Goal: Information Seeking & Learning: Learn about a topic

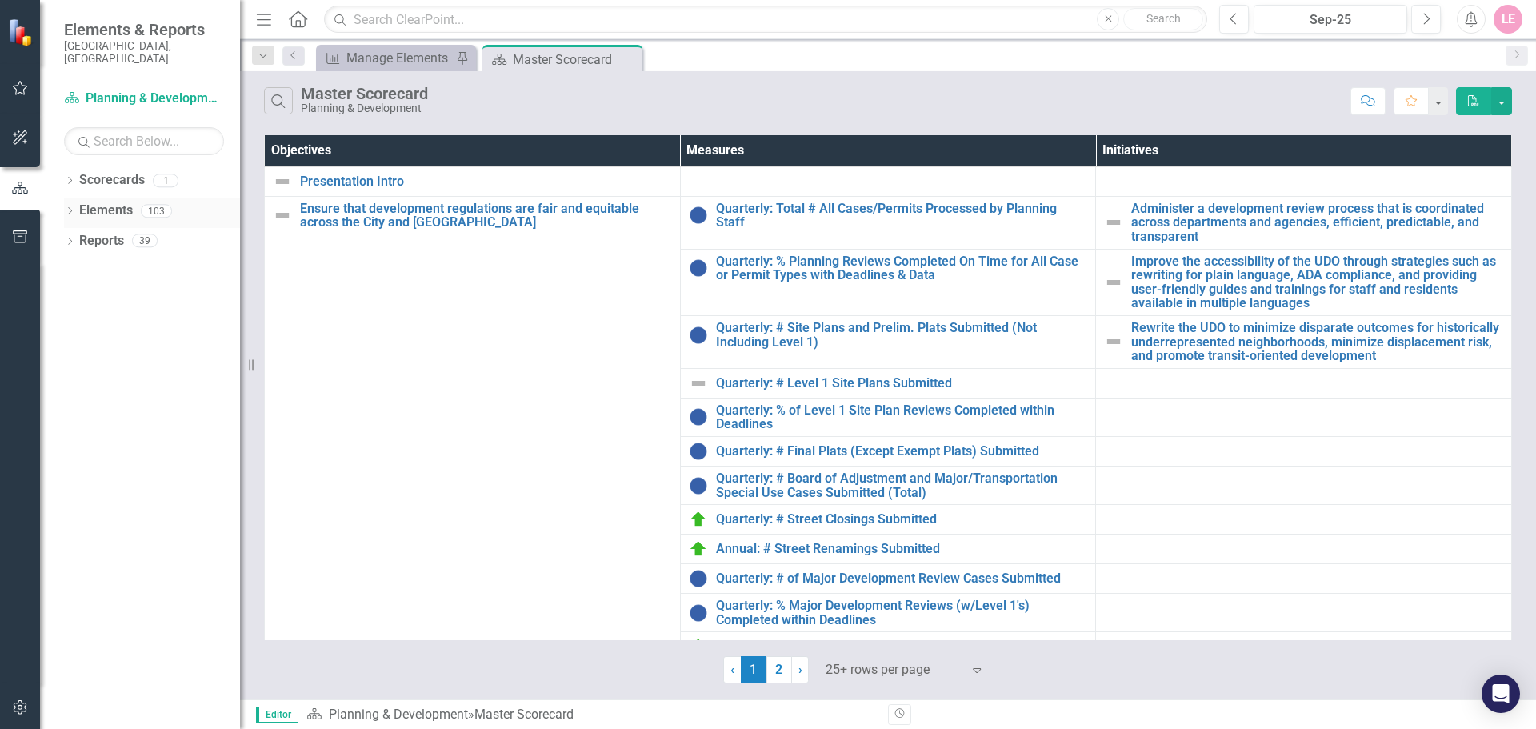
click at [98, 202] on link "Elements" at bounding box center [106, 211] width 54 height 18
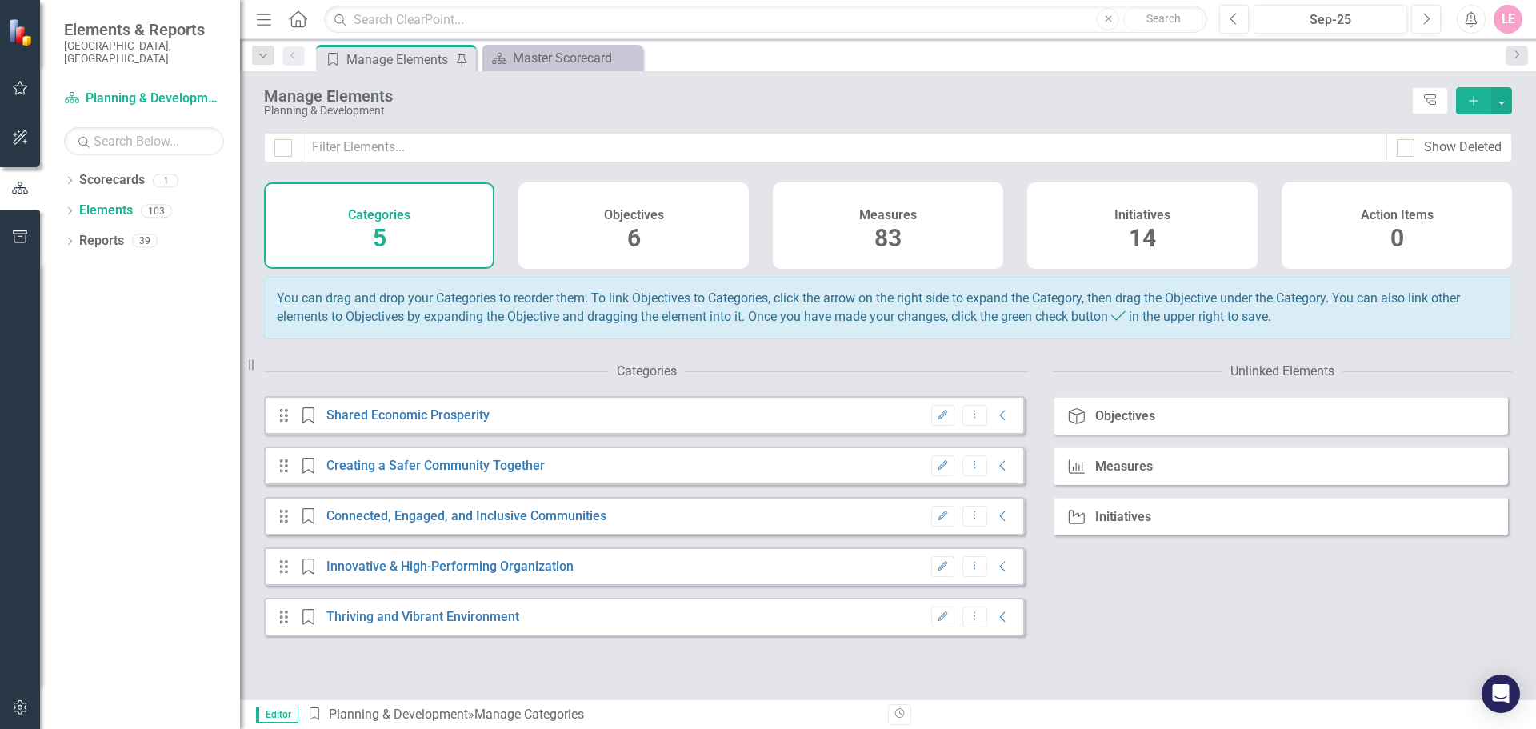
click at [978, 236] on div "Measures 83" at bounding box center [888, 225] width 230 height 86
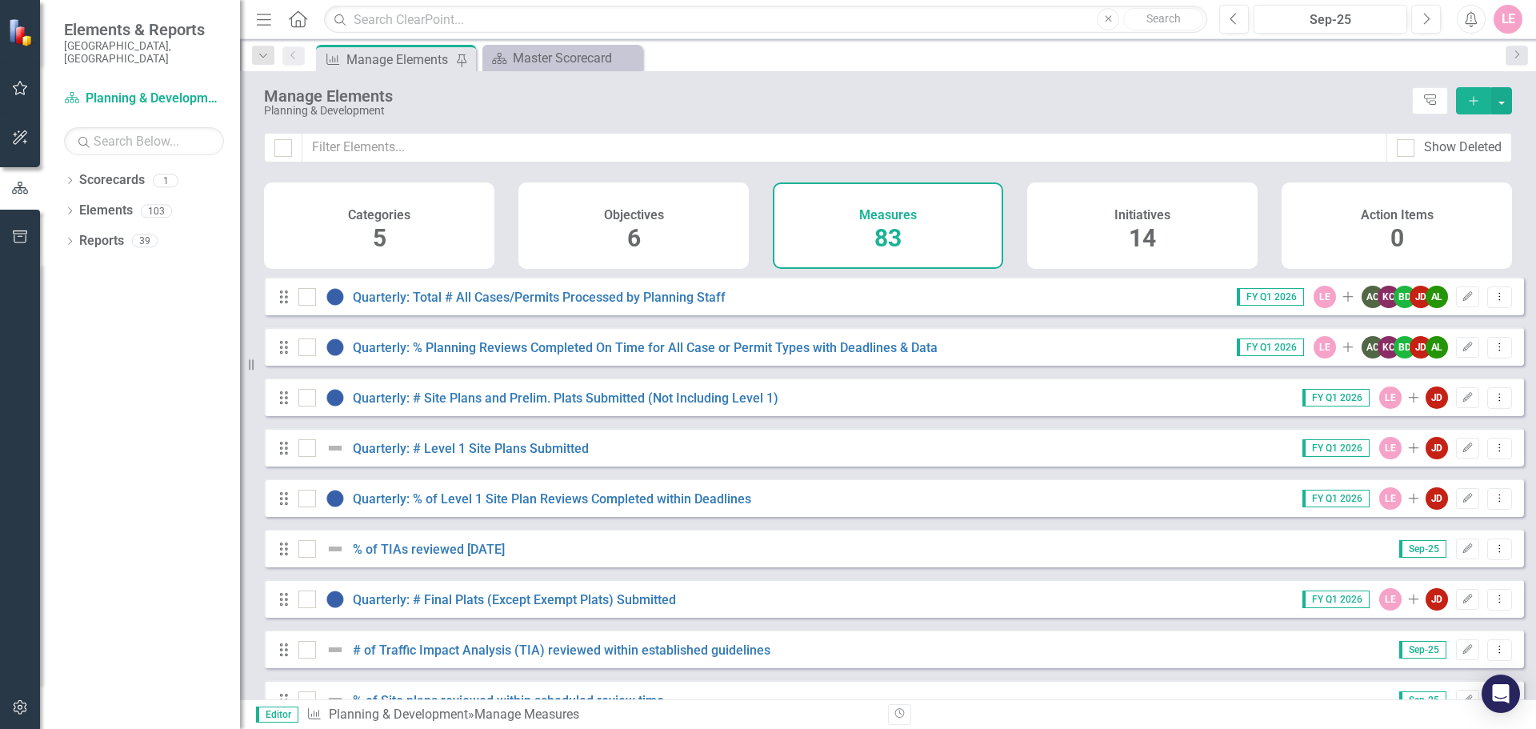
checkbox input "false"
click at [107, 202] on link "Elements" at bounding box center [106, 211] width 54 height 18
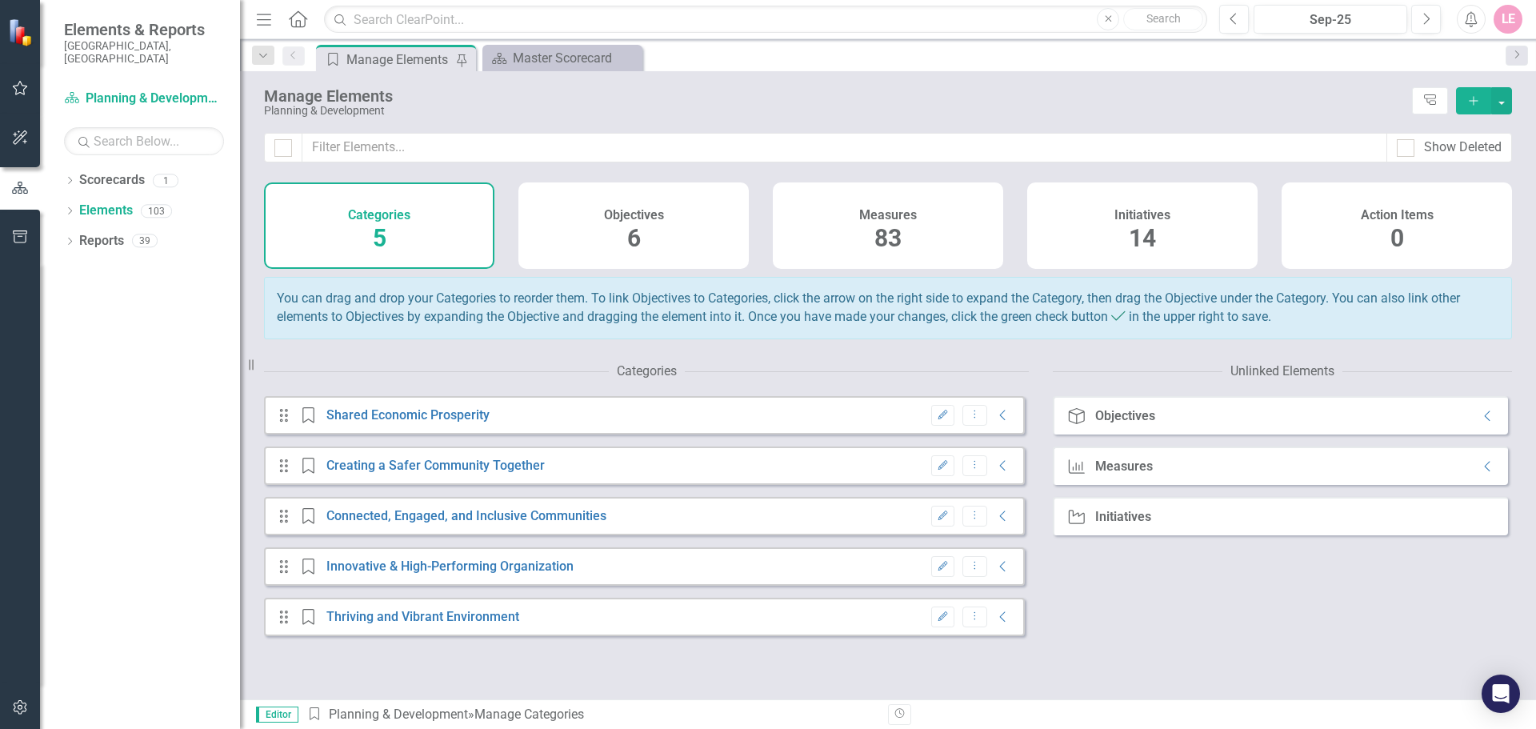
click at [615, 216] on h4 "Objectives" at bounding box center [634, 215] width 60 height 14
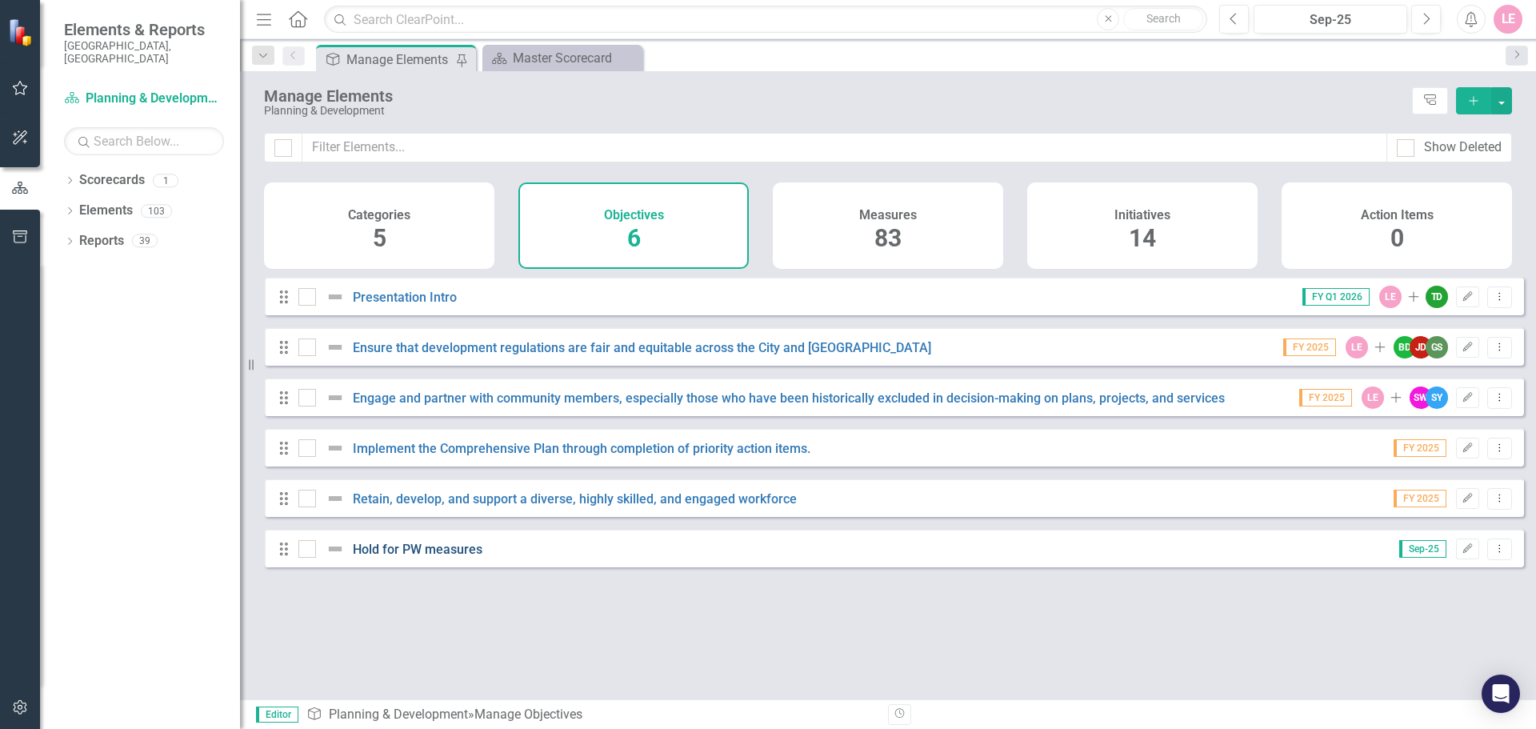
click at [427, 557] on link "Hold for PW measures" at bounding box center [418, 549] width 130 height 15
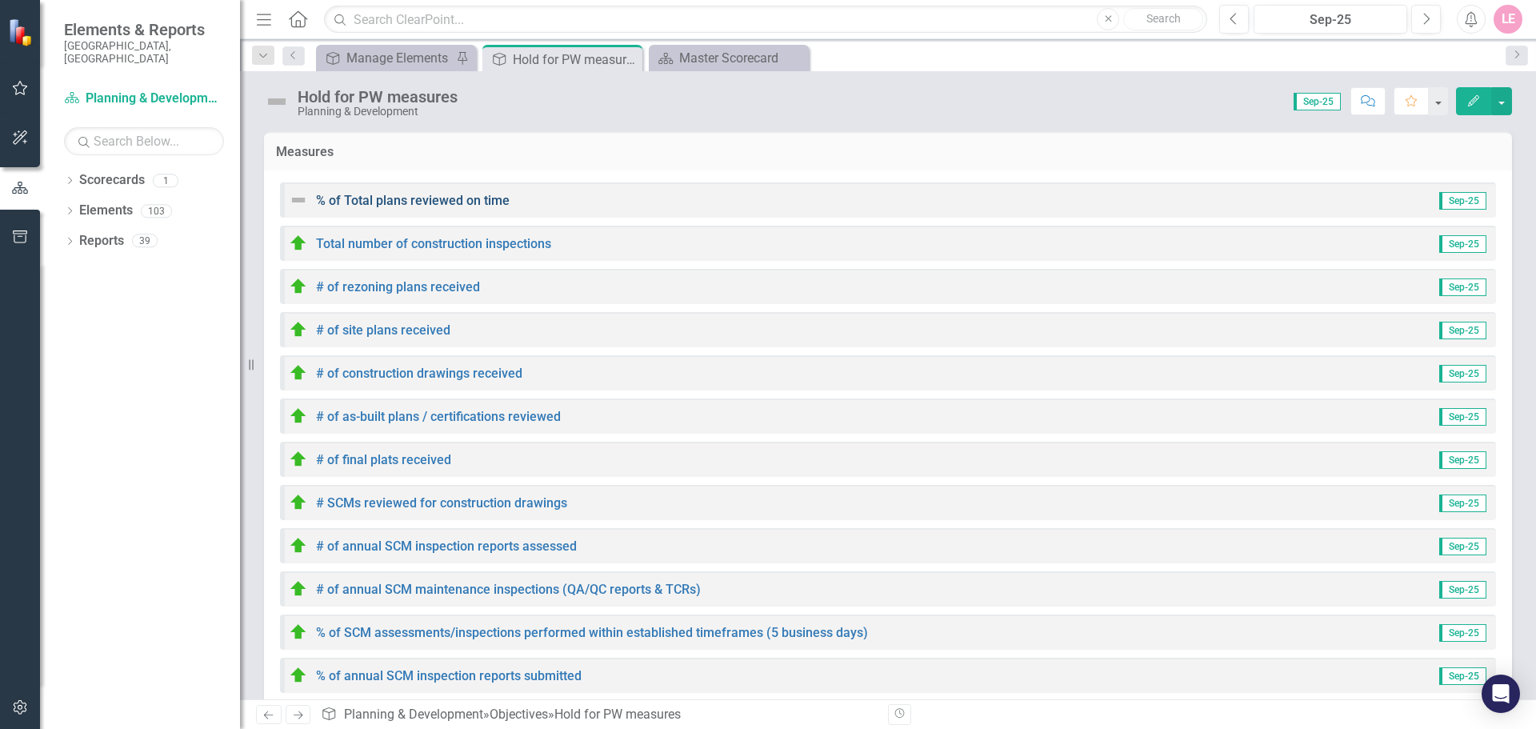
click at [423, 199] on link "% of Total plans reviewed on time" at bounding box center [413, 200] width 194 height 15
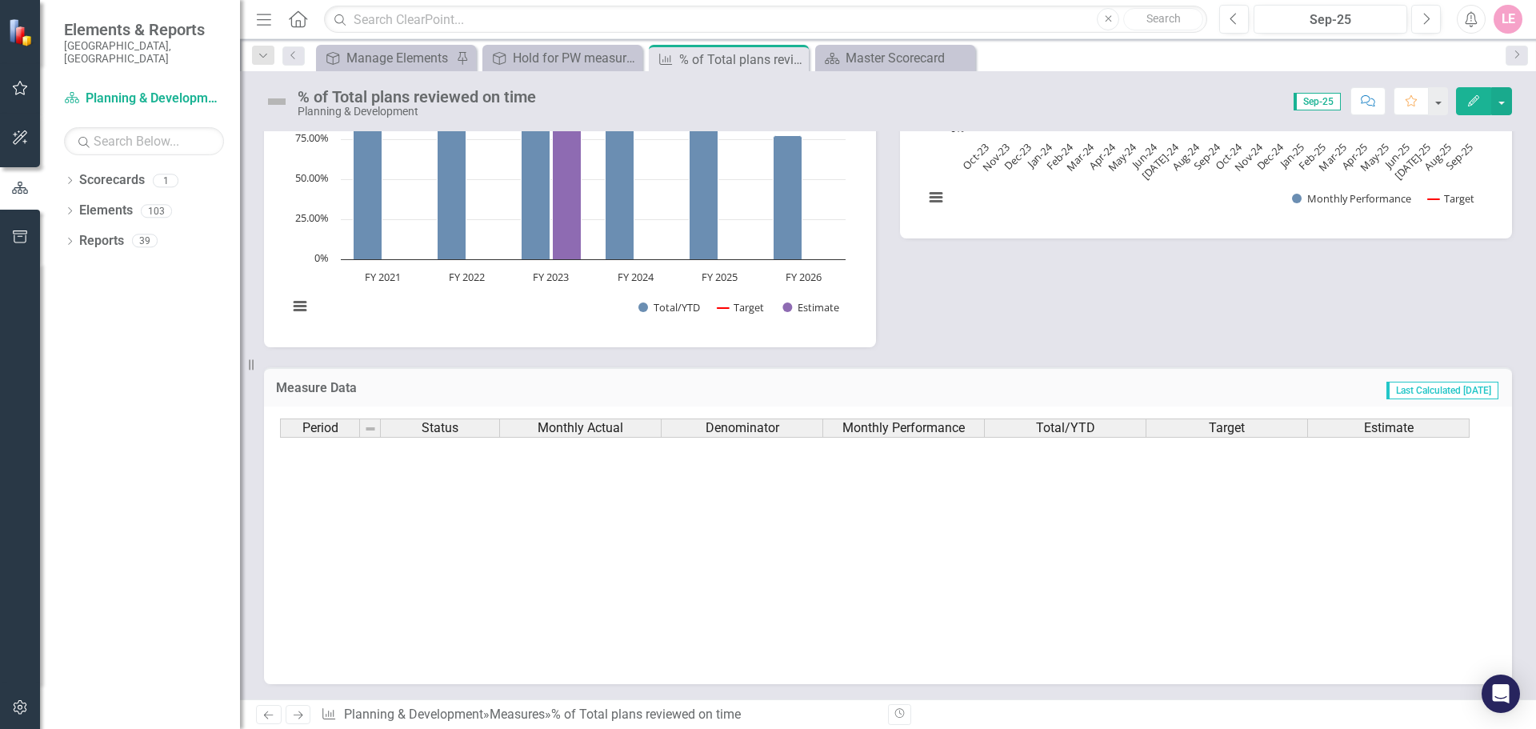
scroll to position [809, 0]
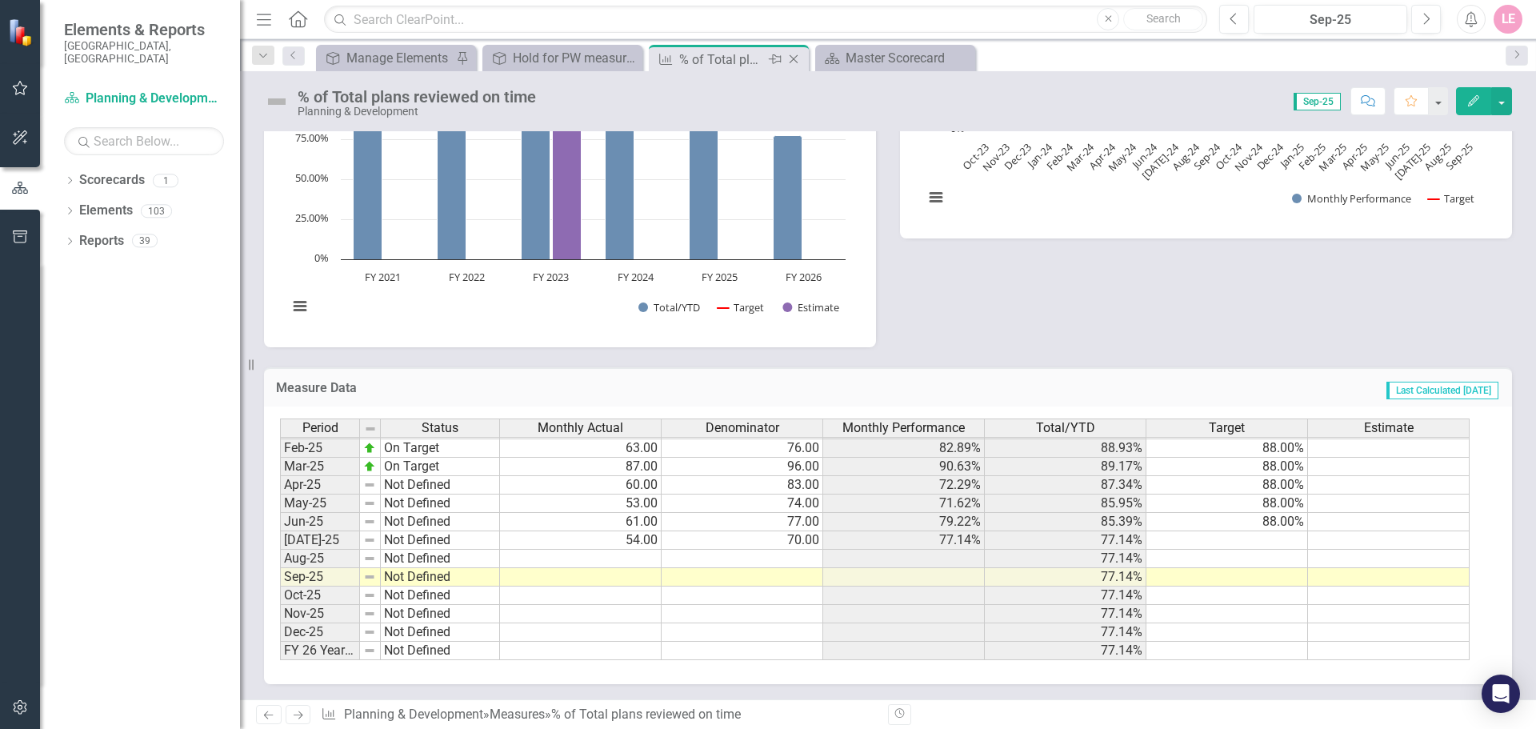
click at [798, 58] on icon "Close" at bounding box center [794, 59] width 16 height 13
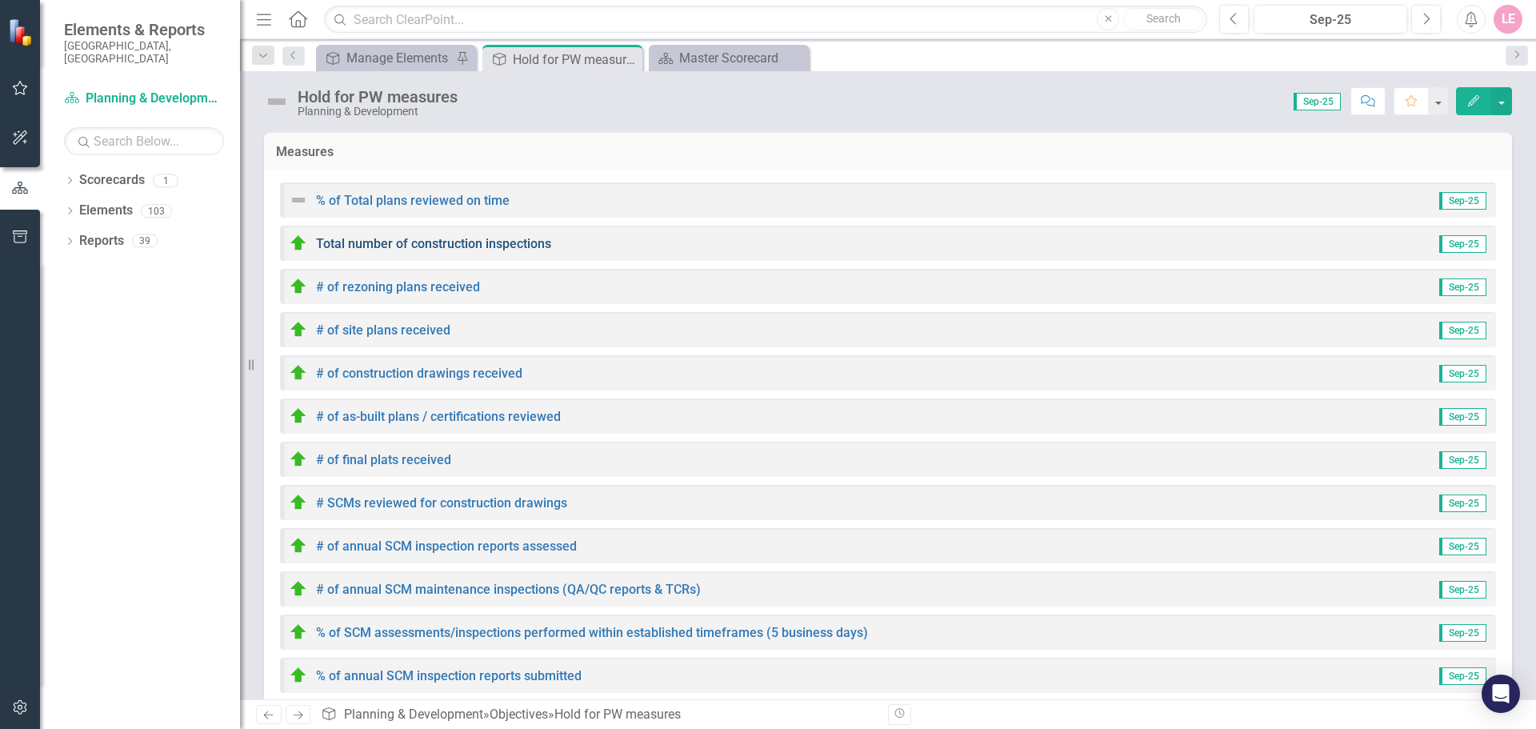
click at [414, 243] on link "Total number of construction inspections" at bounding box center [433, 243] width 235 height 15
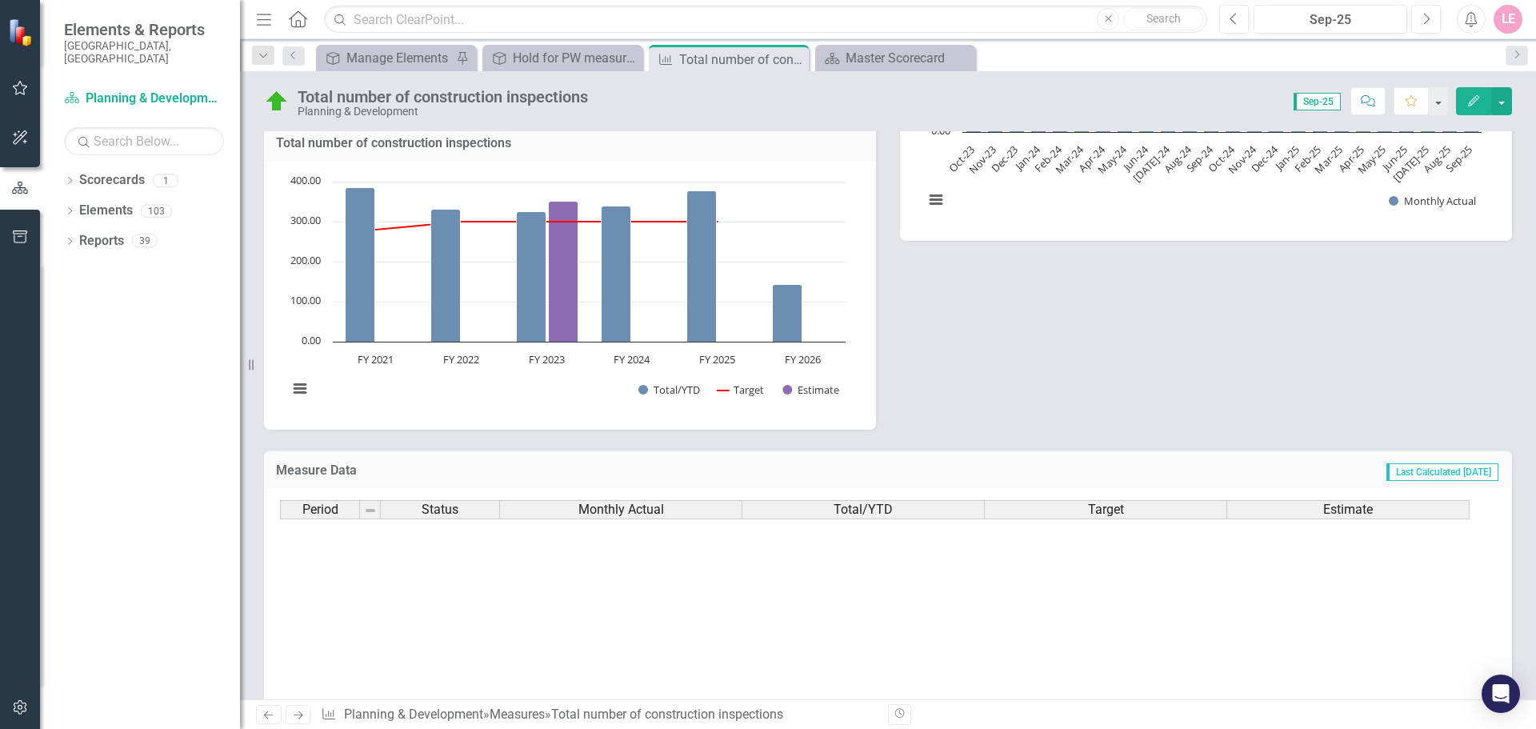
scroll to position [809, 0]
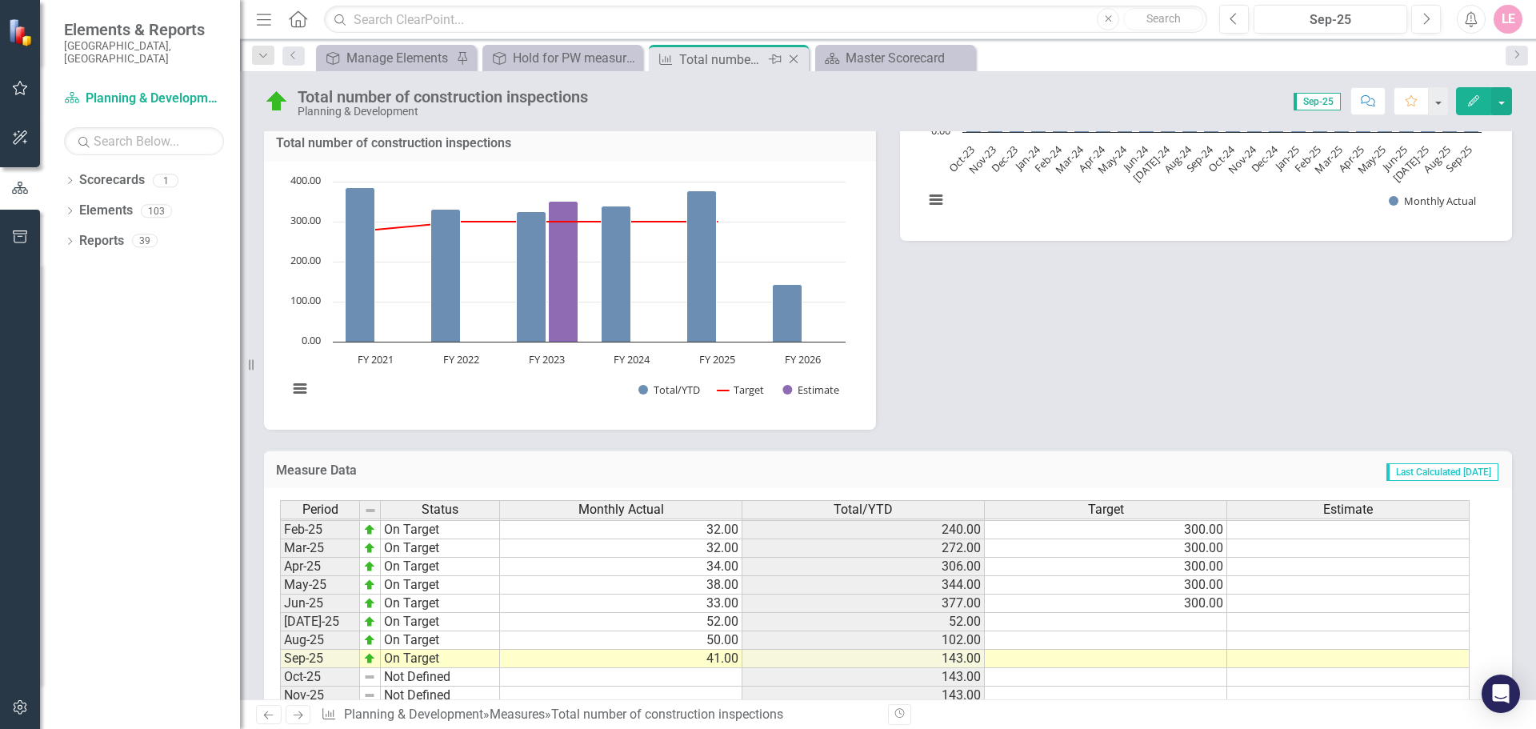
click at [789, 60] on icon "Close" at bounding box center [794, 59] width 16 height 13
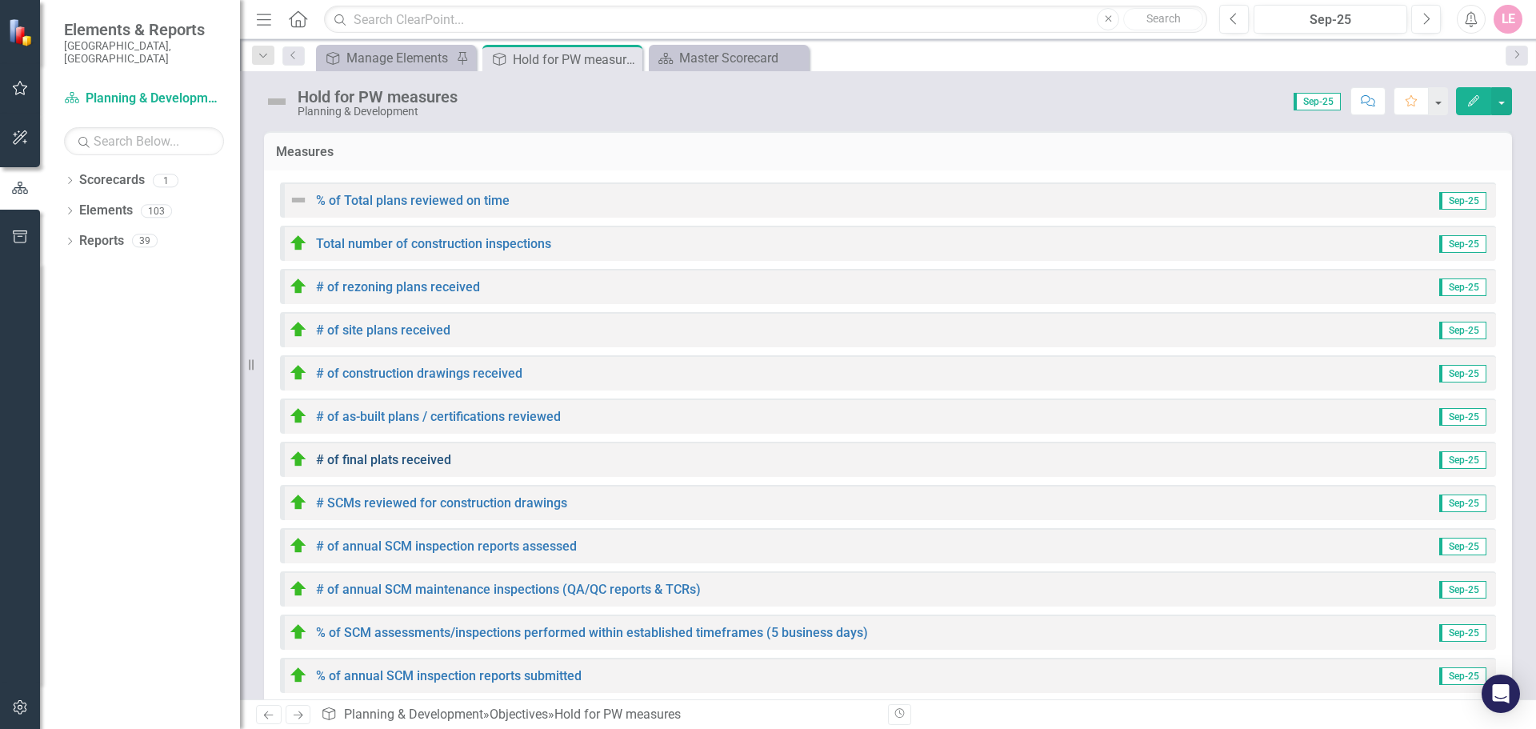
click at [390, 457] on link "# of final plats received" at bounding box center [383, 459] width 135 height 15
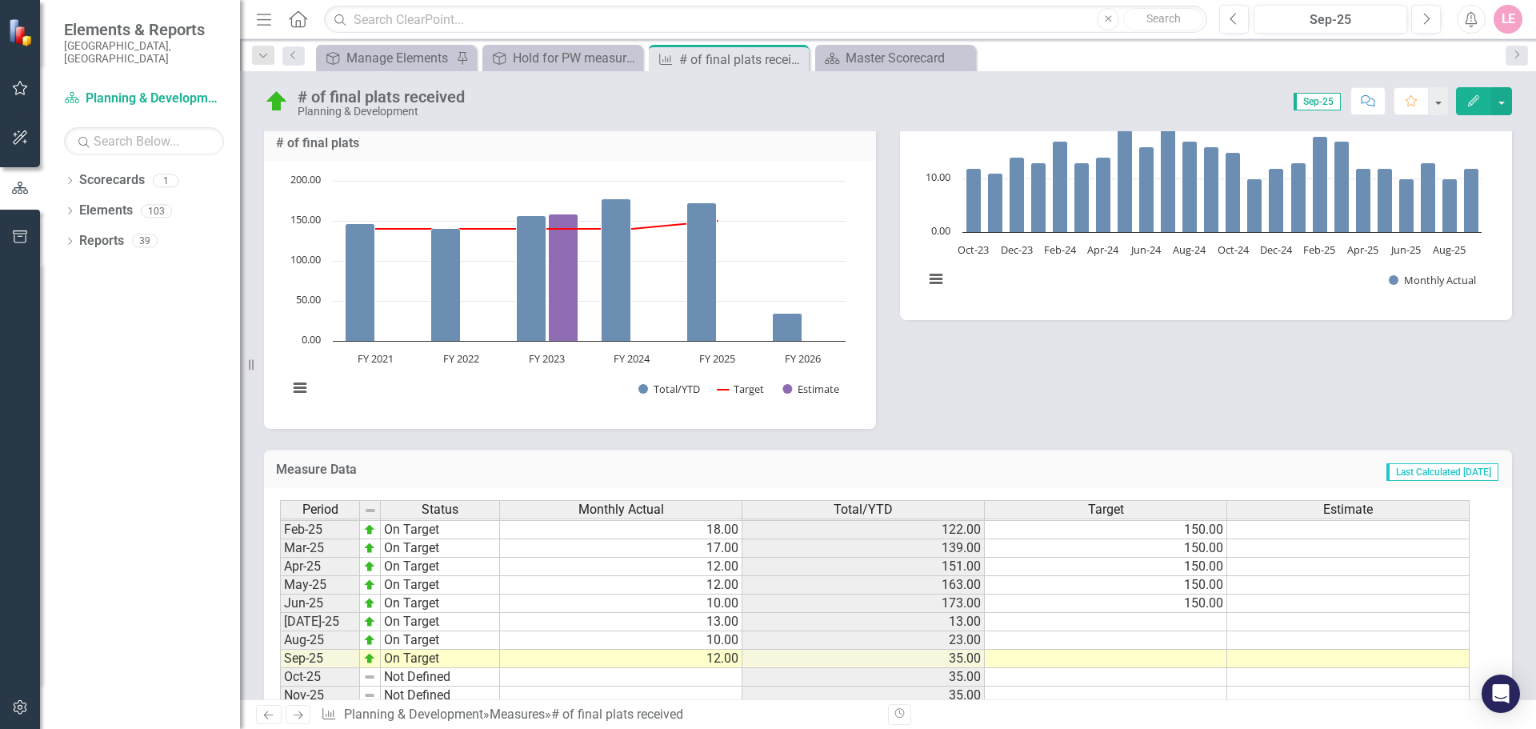
scroll to position [411, 0]
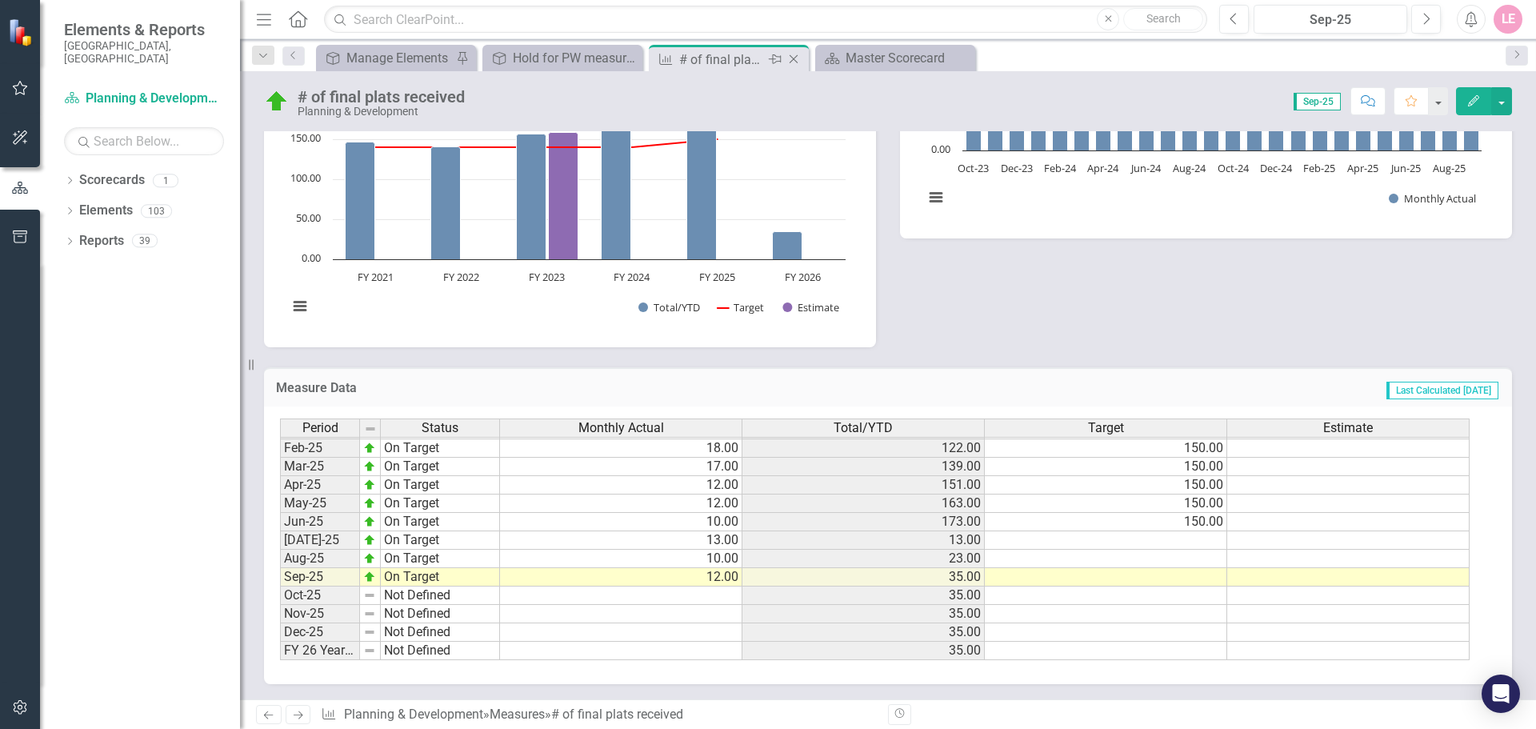
click at [790, 63] on icon at bounding box center [794, 59] width 9 height 9
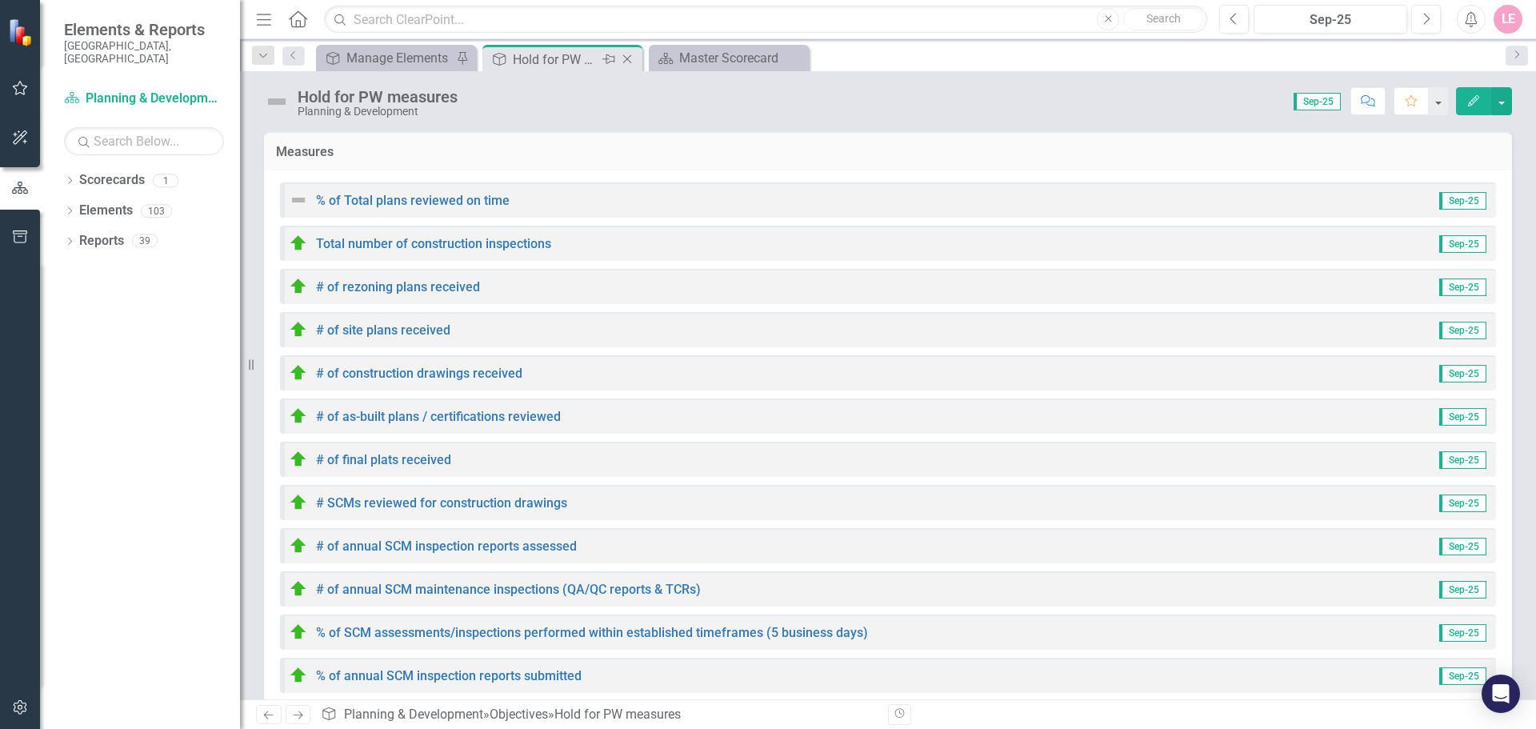
click at [562, 69] on div "Hold for PW measures" at bounding box center [556, 60] width 86 height 20
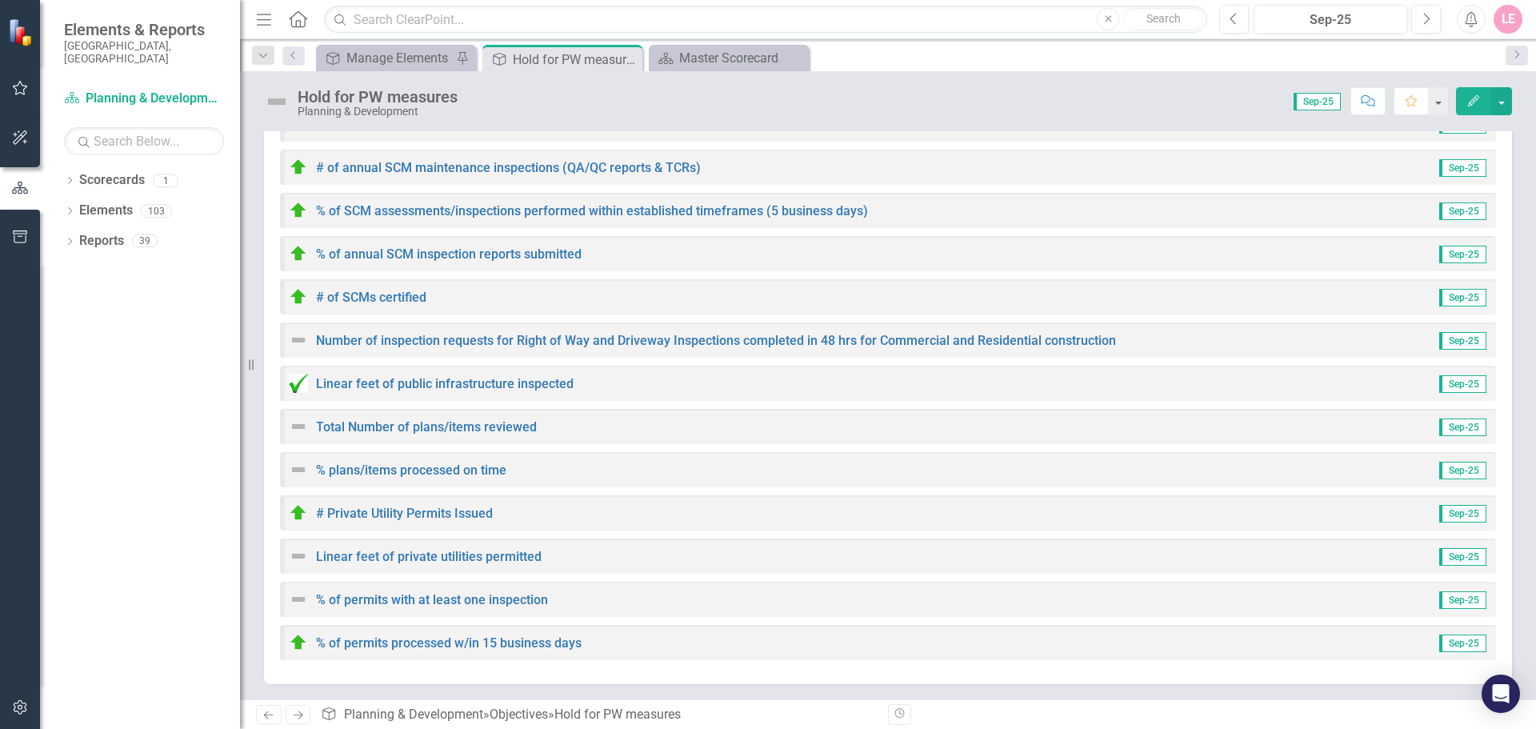
scroll to position [423, 0]
click at [431, 461] on div "% plans/items processed on time" at bounding box center [398, 468] width 218 height 19
click at [430, 475] on link "% plans/items processed on time" at bounding box center [411, 469] width 190 height 15
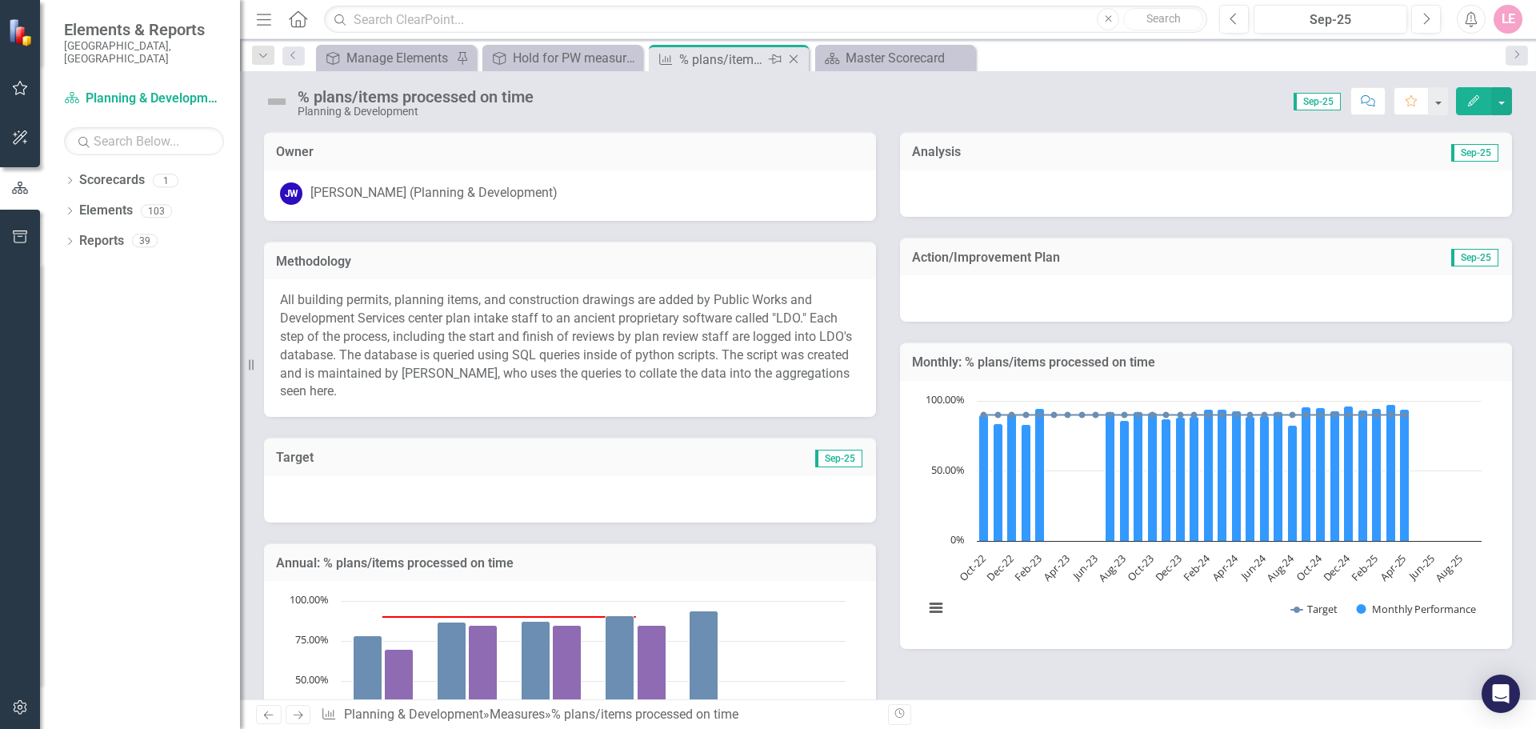
click at [796, 58] on icon "Close" at bounding box center [794, 59] width 16 height 13
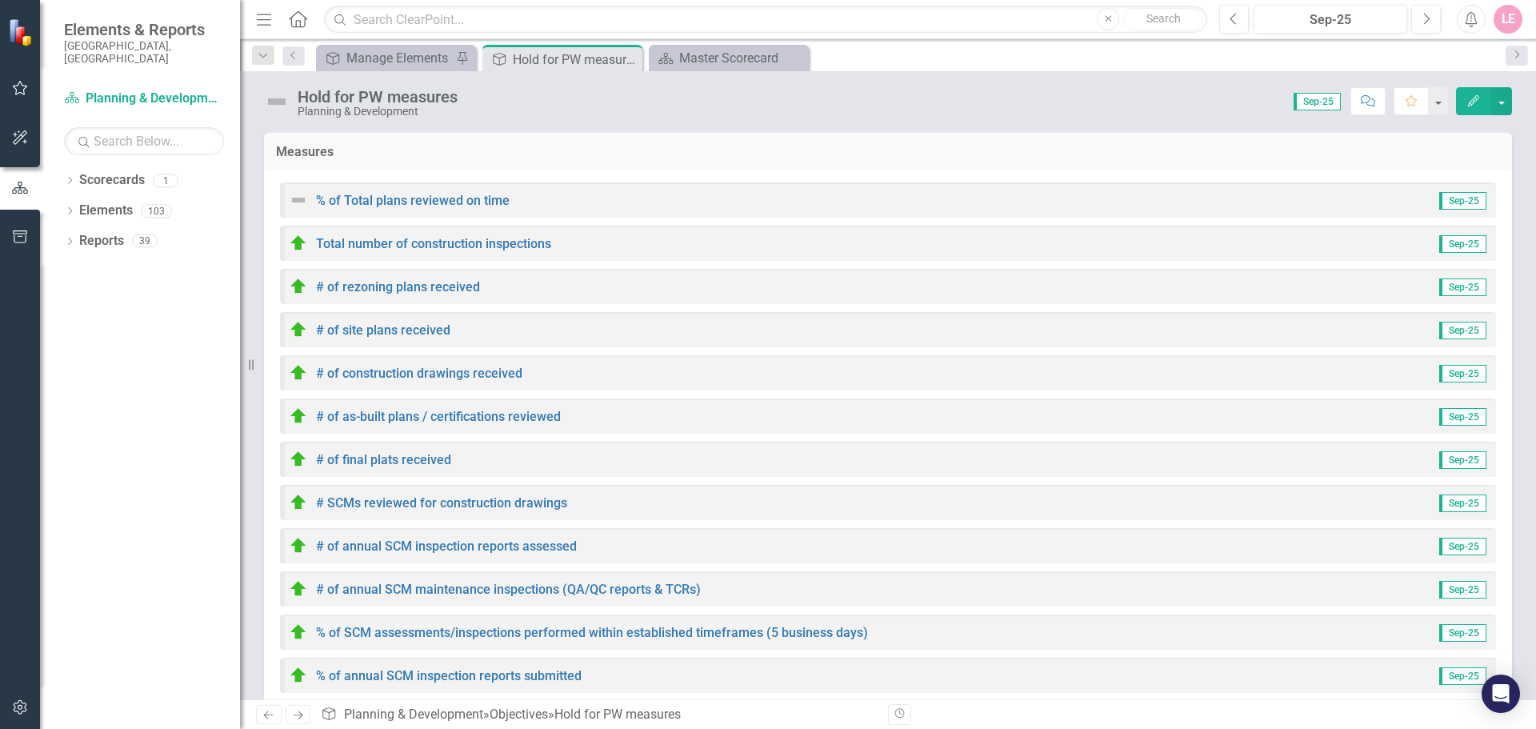
scroll to position [423, 0]
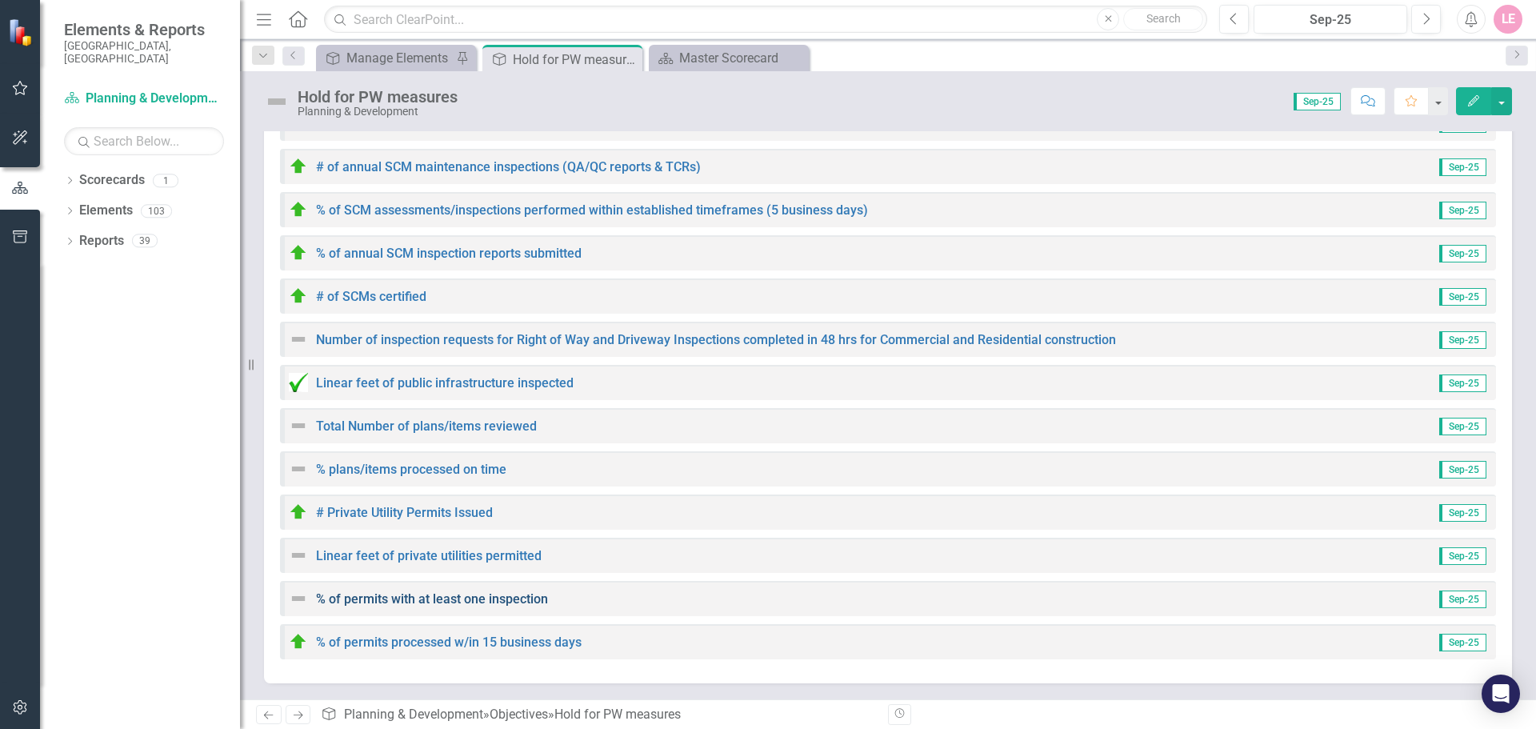
click at [447, 595] on link "% of permits with at least one inspection" at bounding box center [432, 598] width 232 height 15
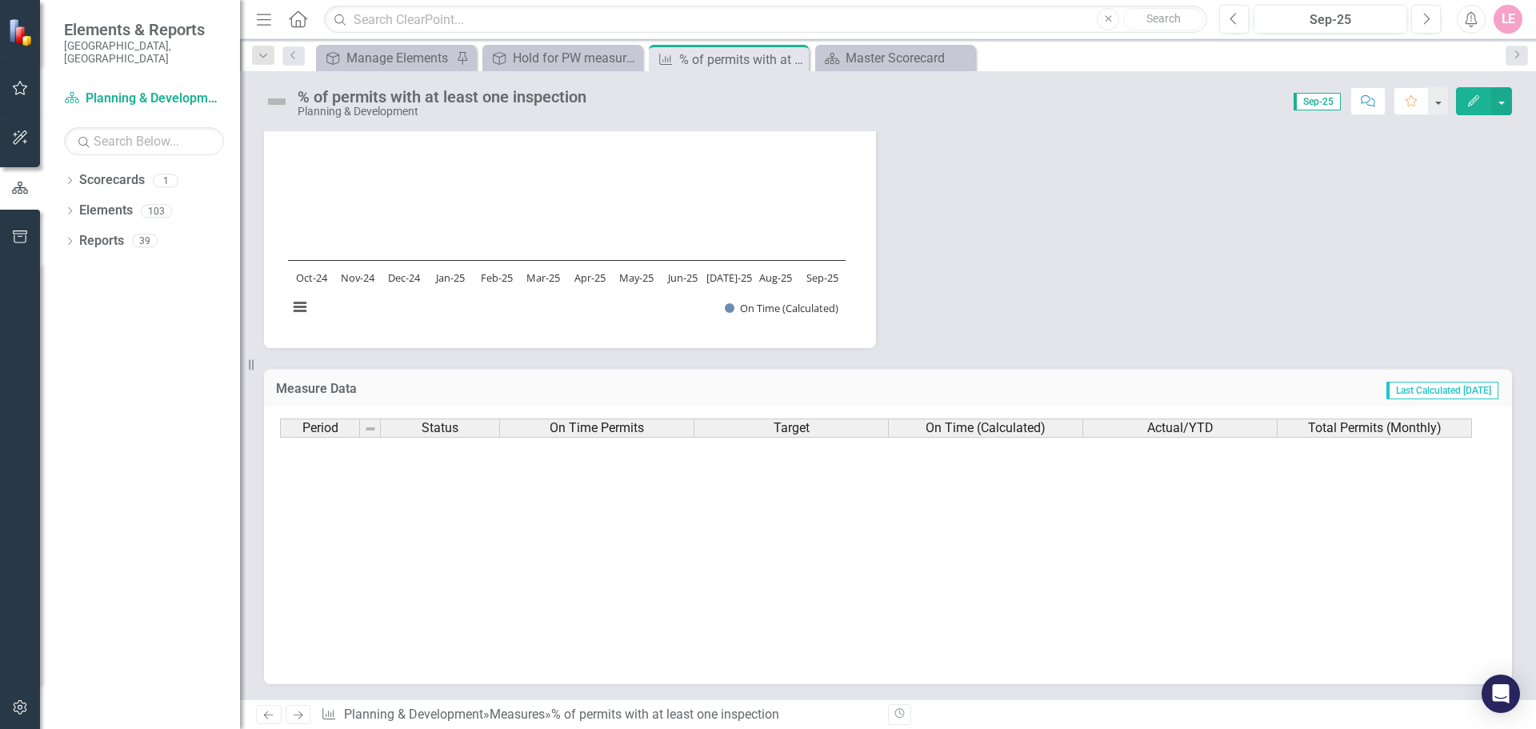
scroll to position [809, 0]
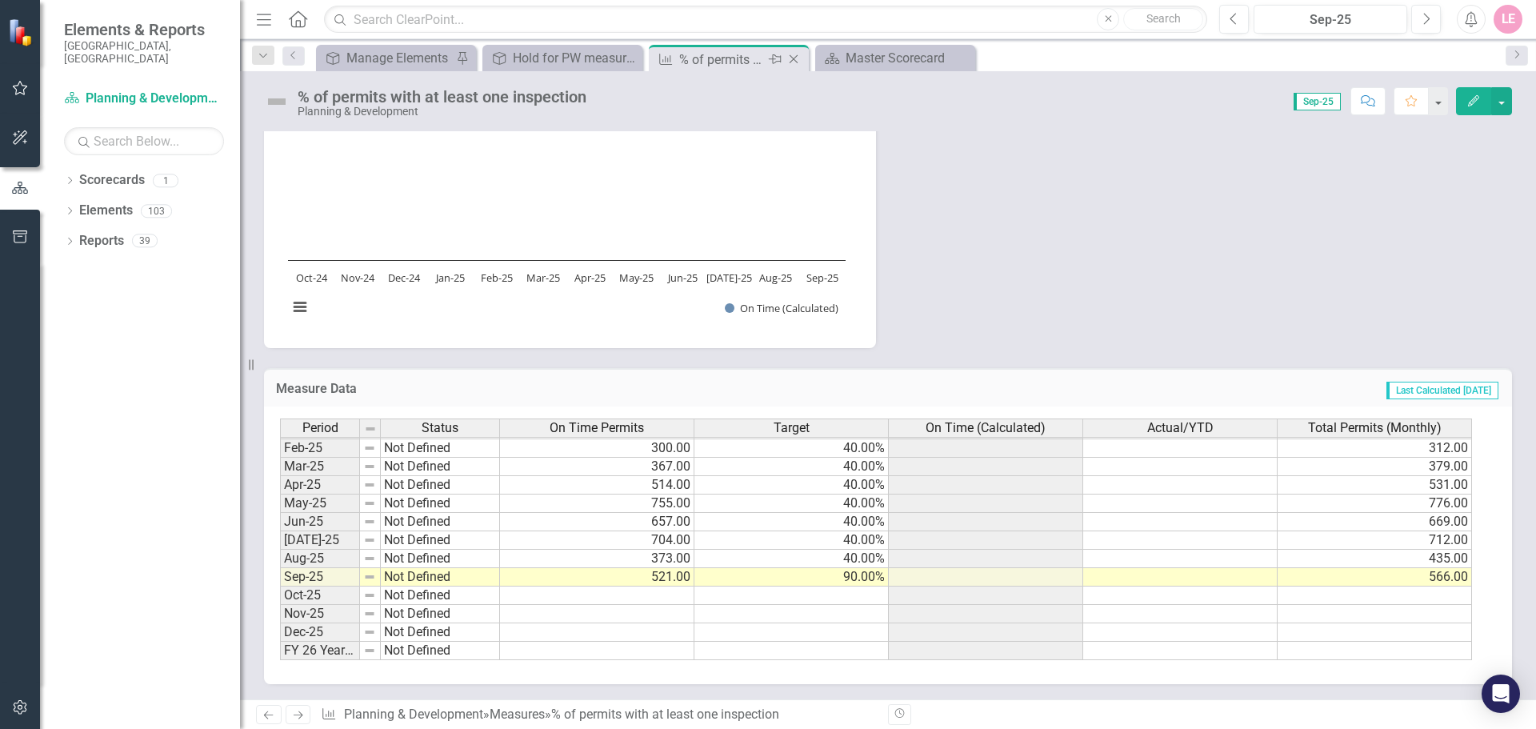
click at [795, 66] on div "Close" at bounding box center [795, 60] width 20 height 20
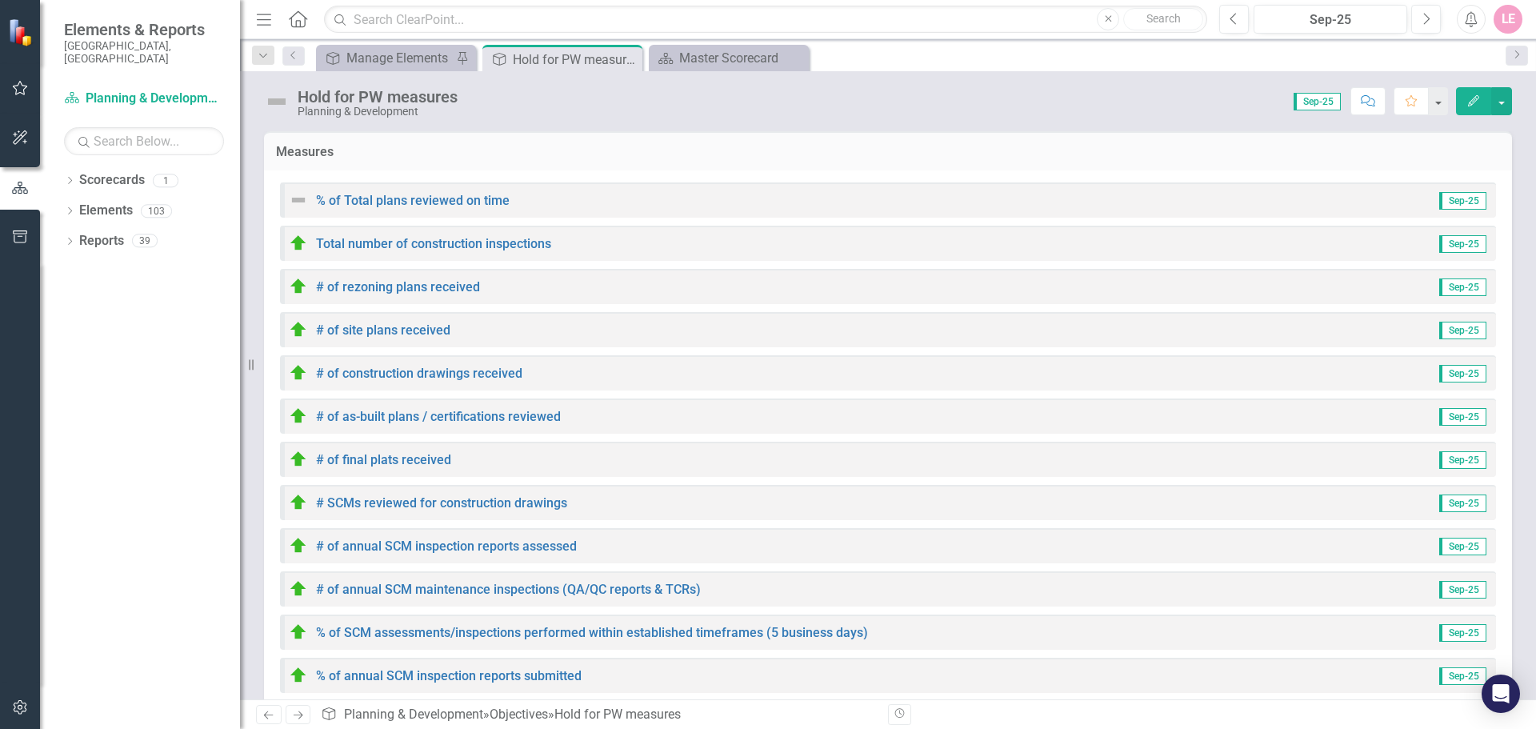
scroll to position [423, 0]
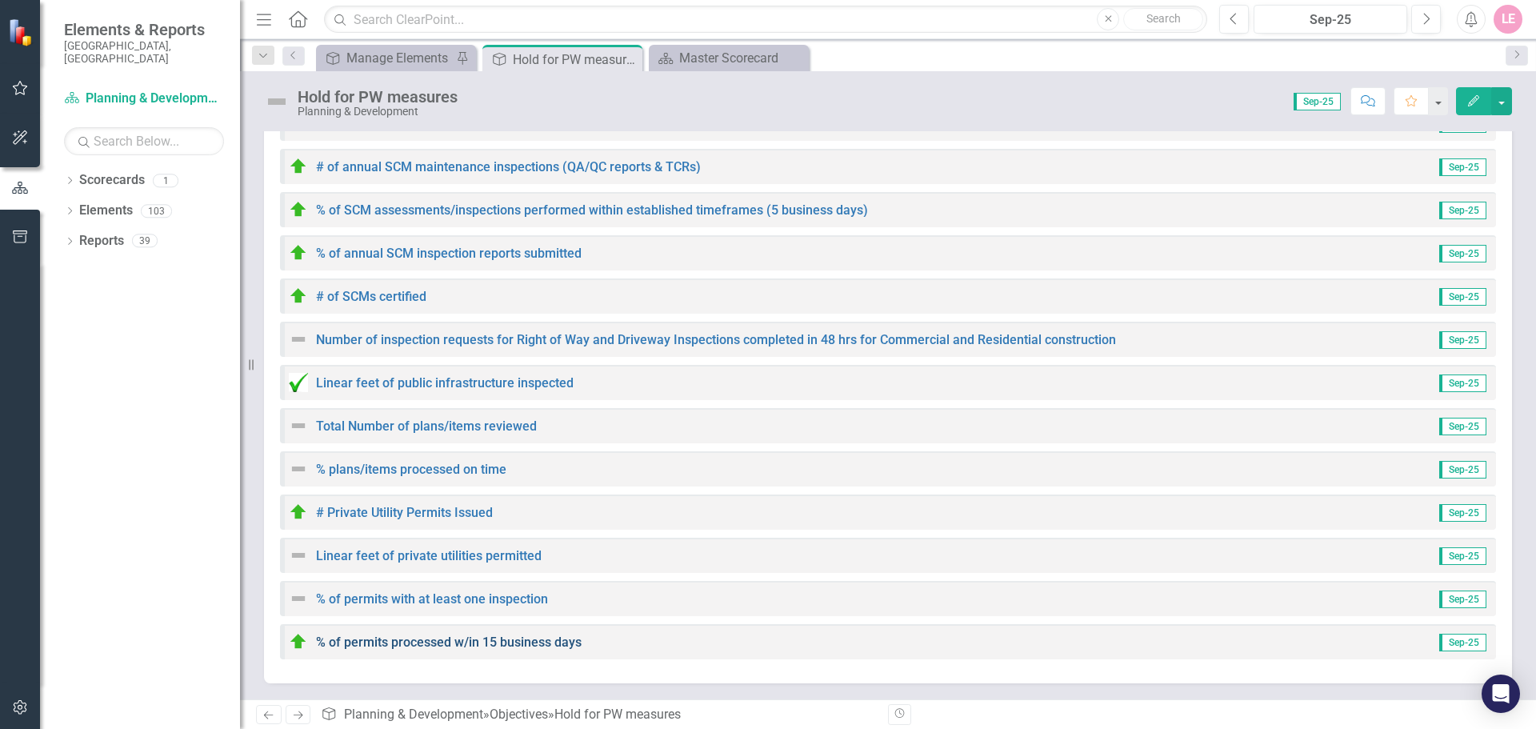
click at [475, 639] on link "% of permits processed w/in 15 business days" at bounding box center [449, 642] width 266 height 15
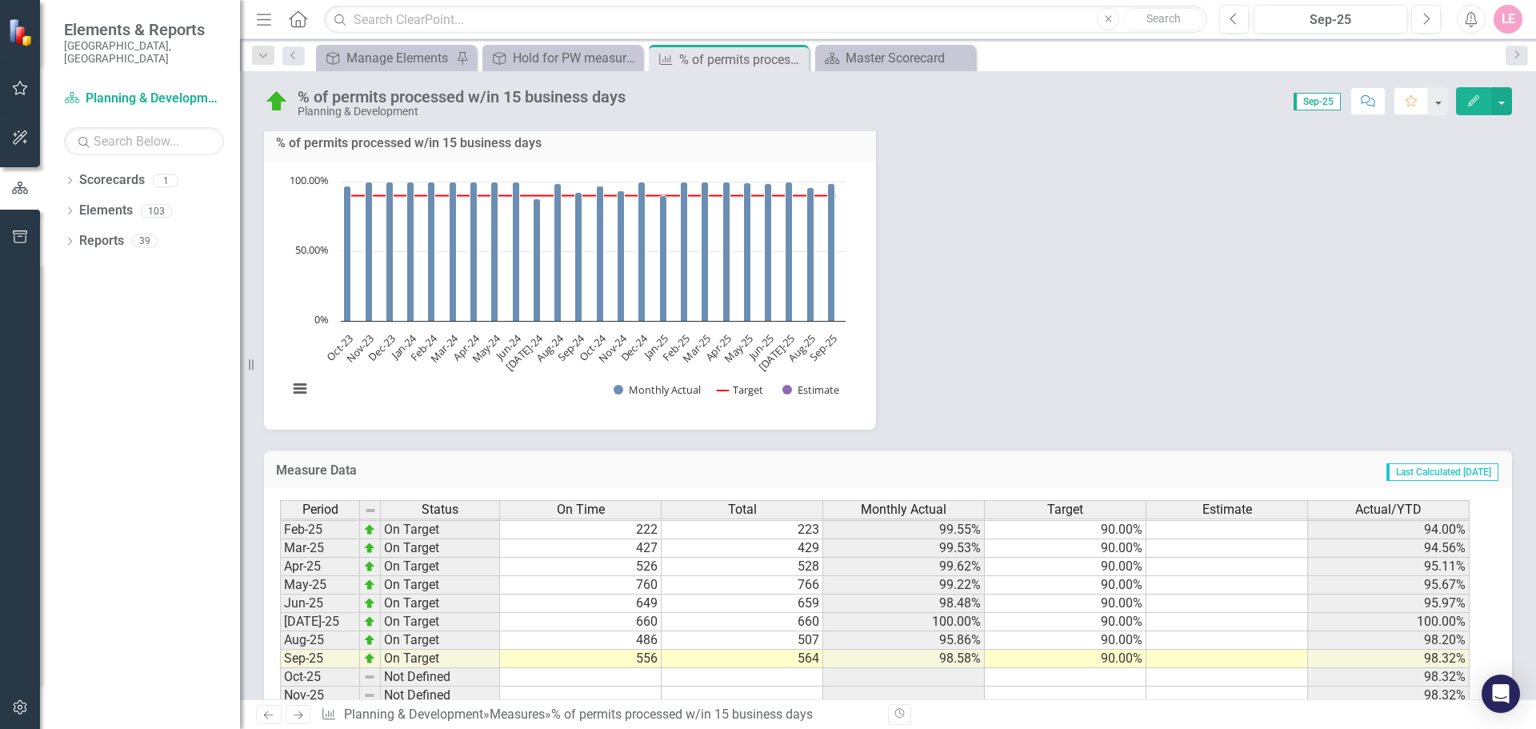
scroll to position [465, 0]
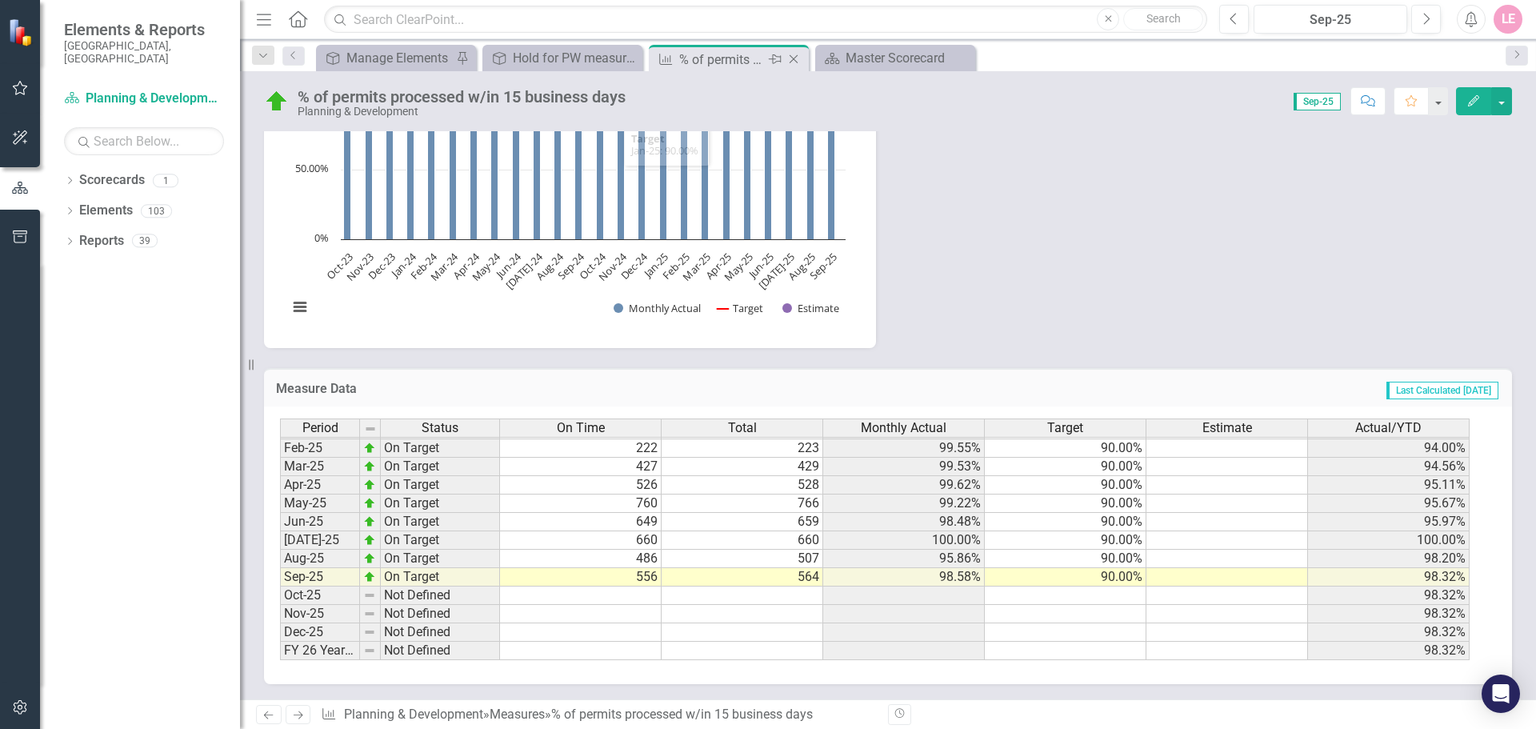
click at [795, 62] on icon "Close" at bounding box center [794, 59] width 16 height 13
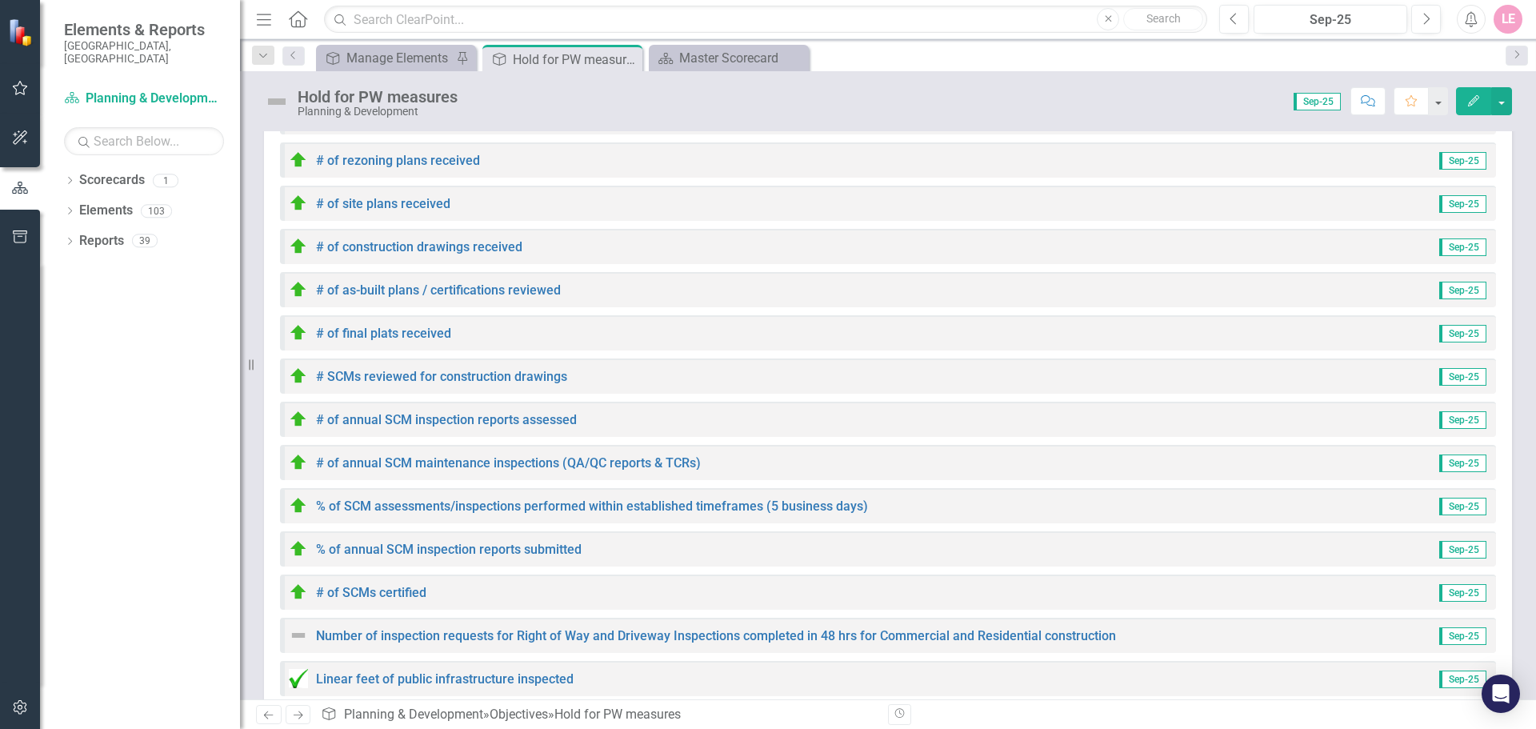
scroll to position [400, 0]
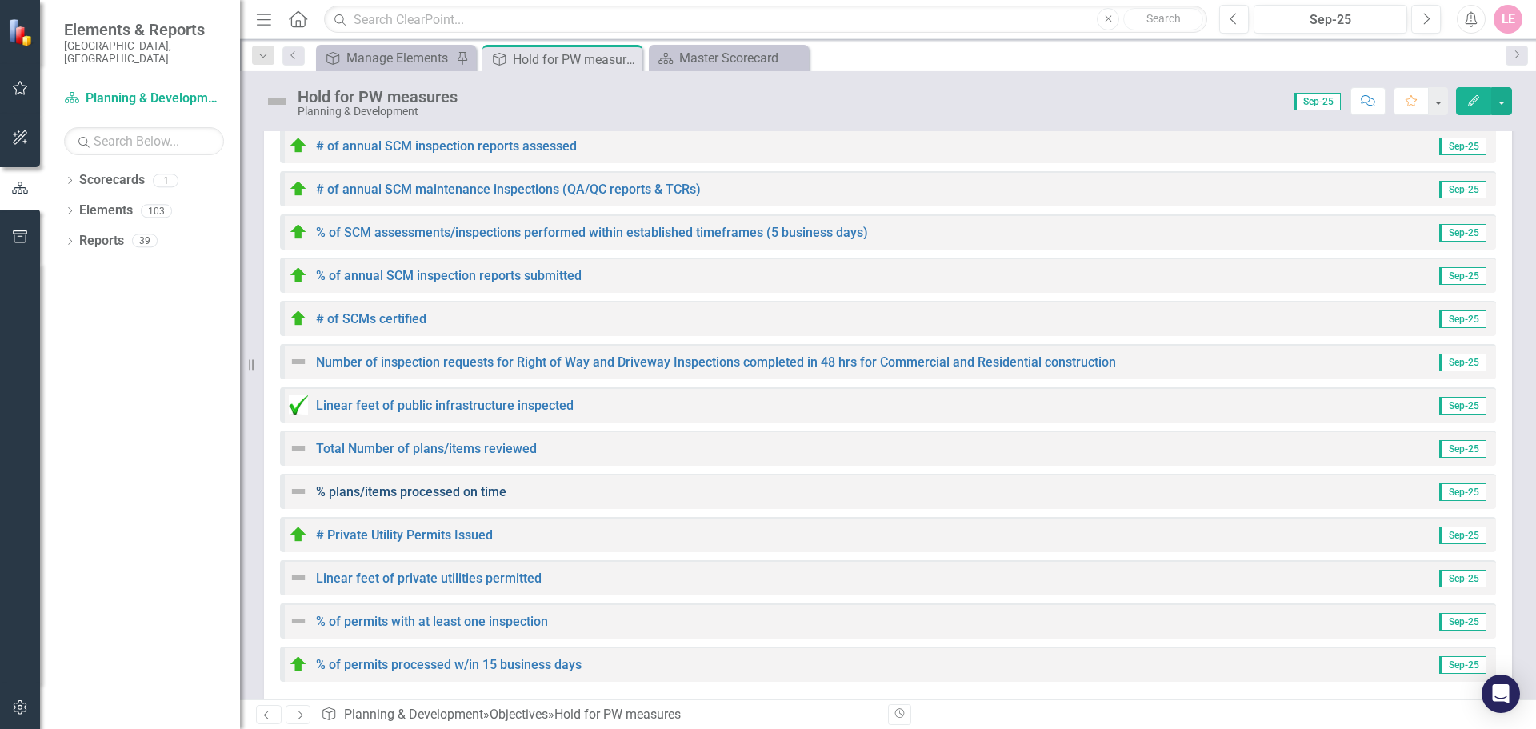
click at [473, 487] on link "% plans/items processed on time" at bounding box center [411, 491] width 190 height 15
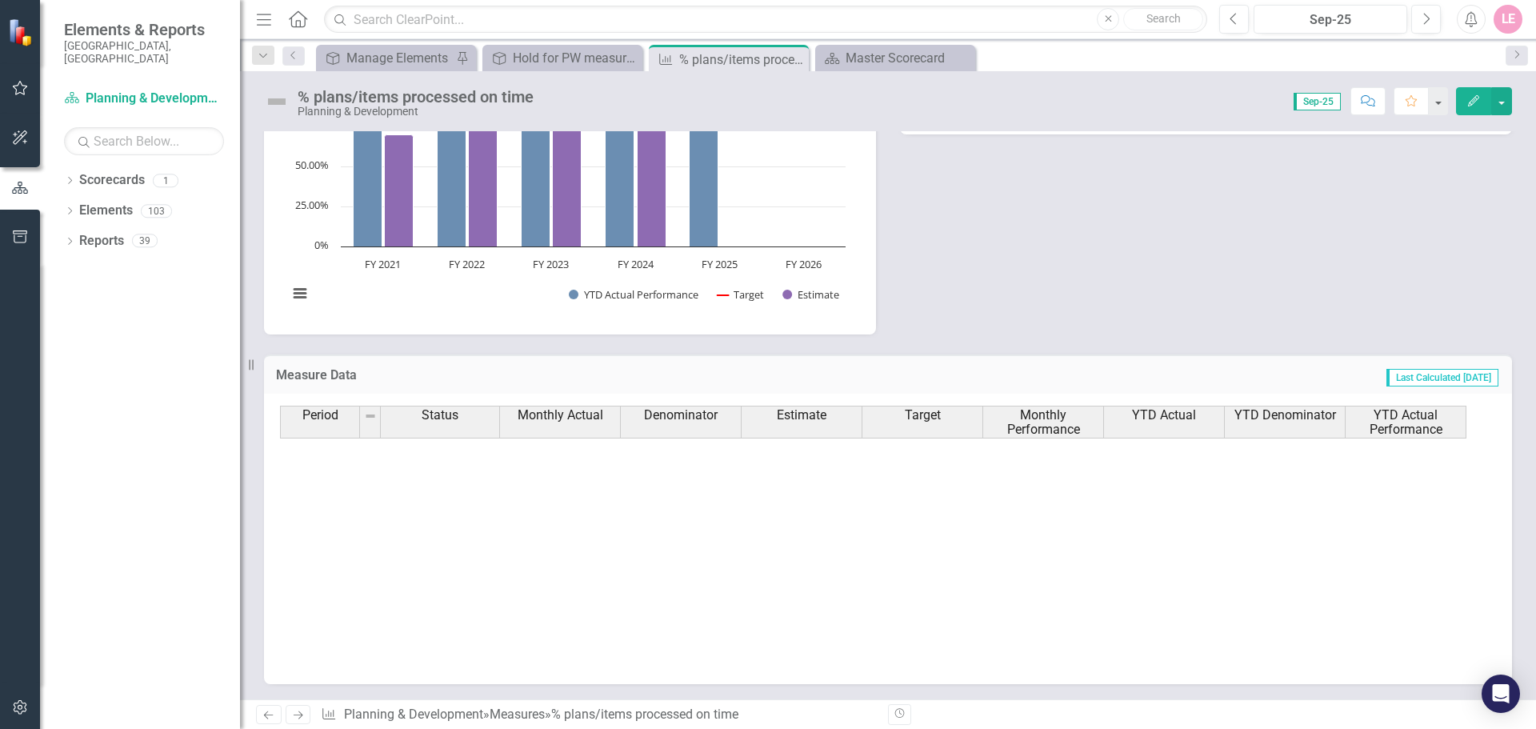
scroll to position [809, 0]
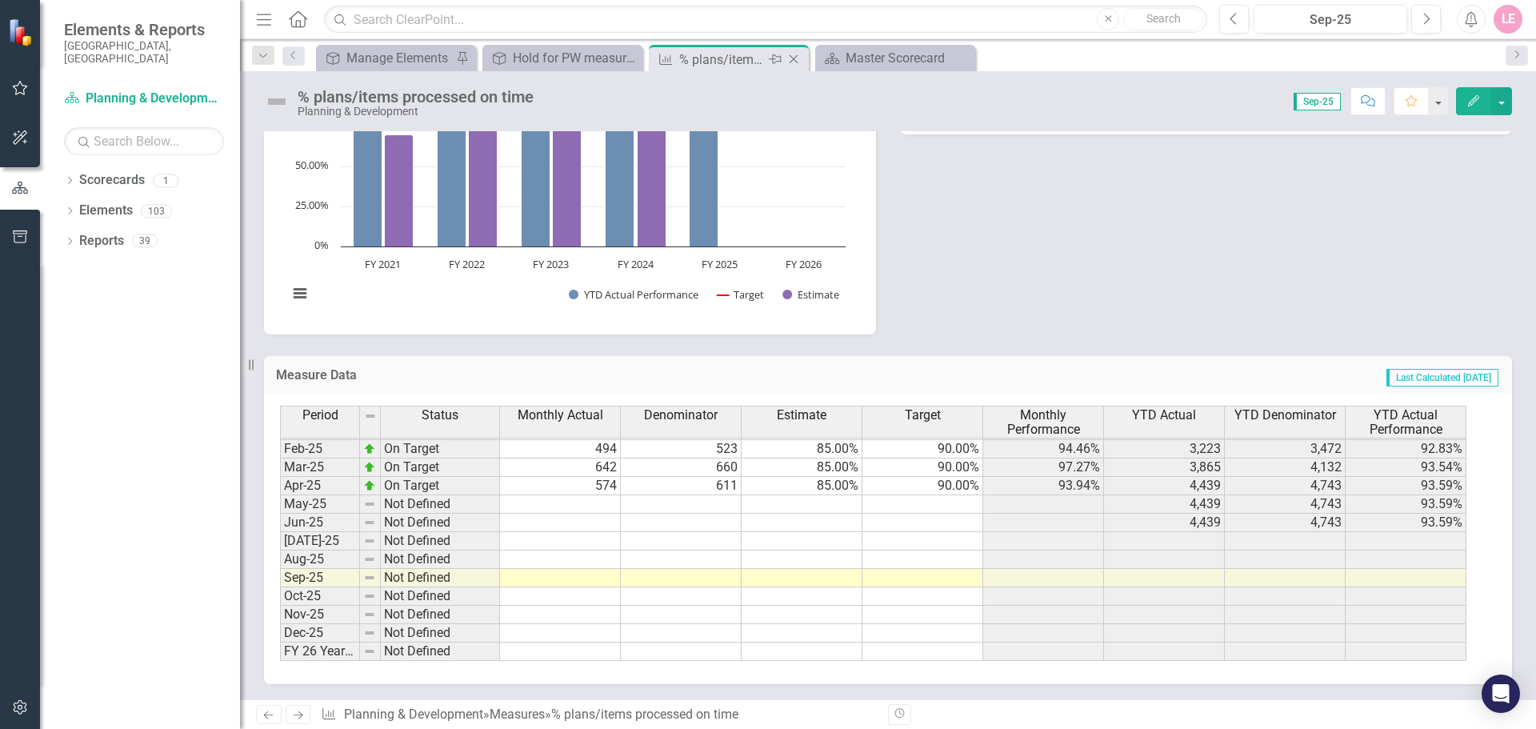
click at [794, 56] on icon "Close" at bounding box center [794, 59] width 16 height 13
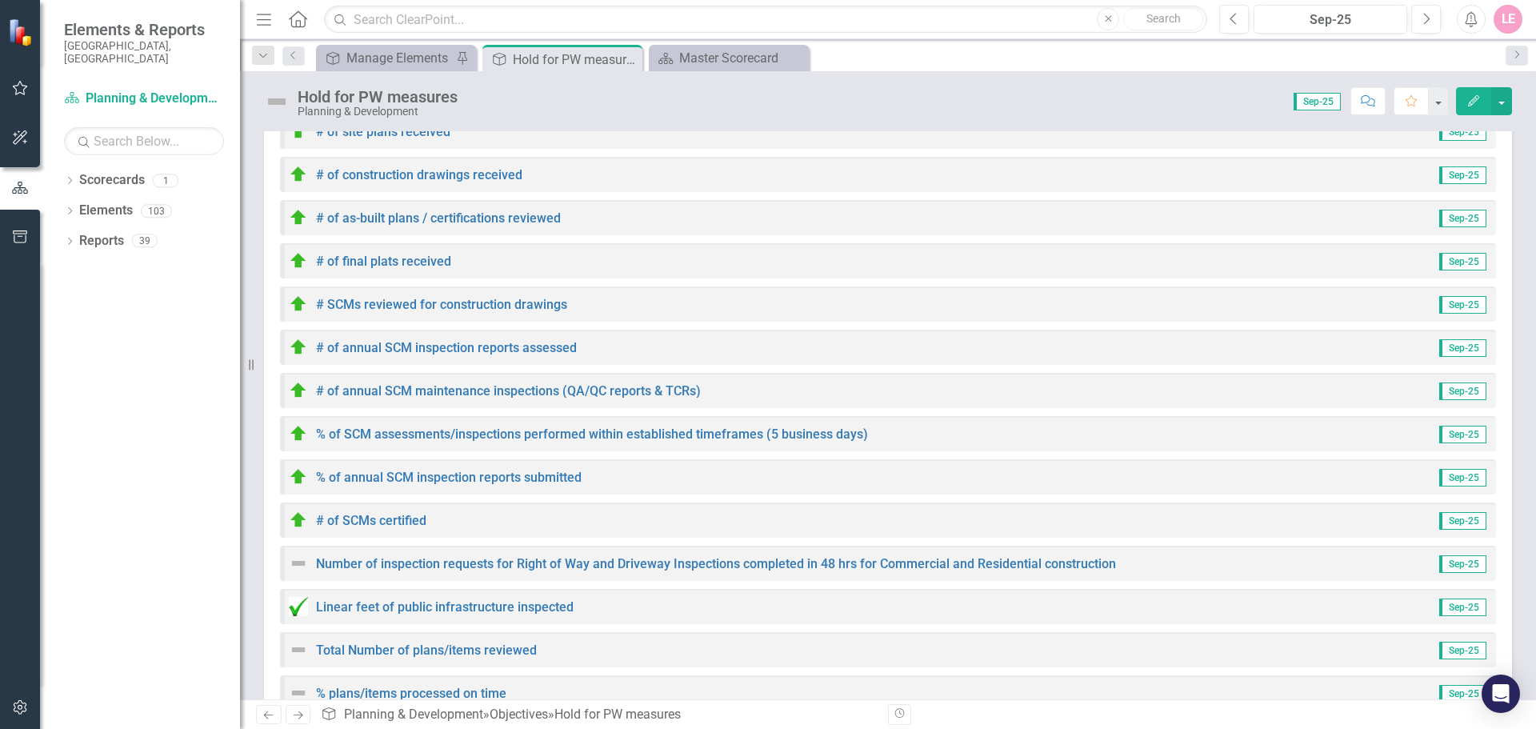
scroll to position [266, 0]
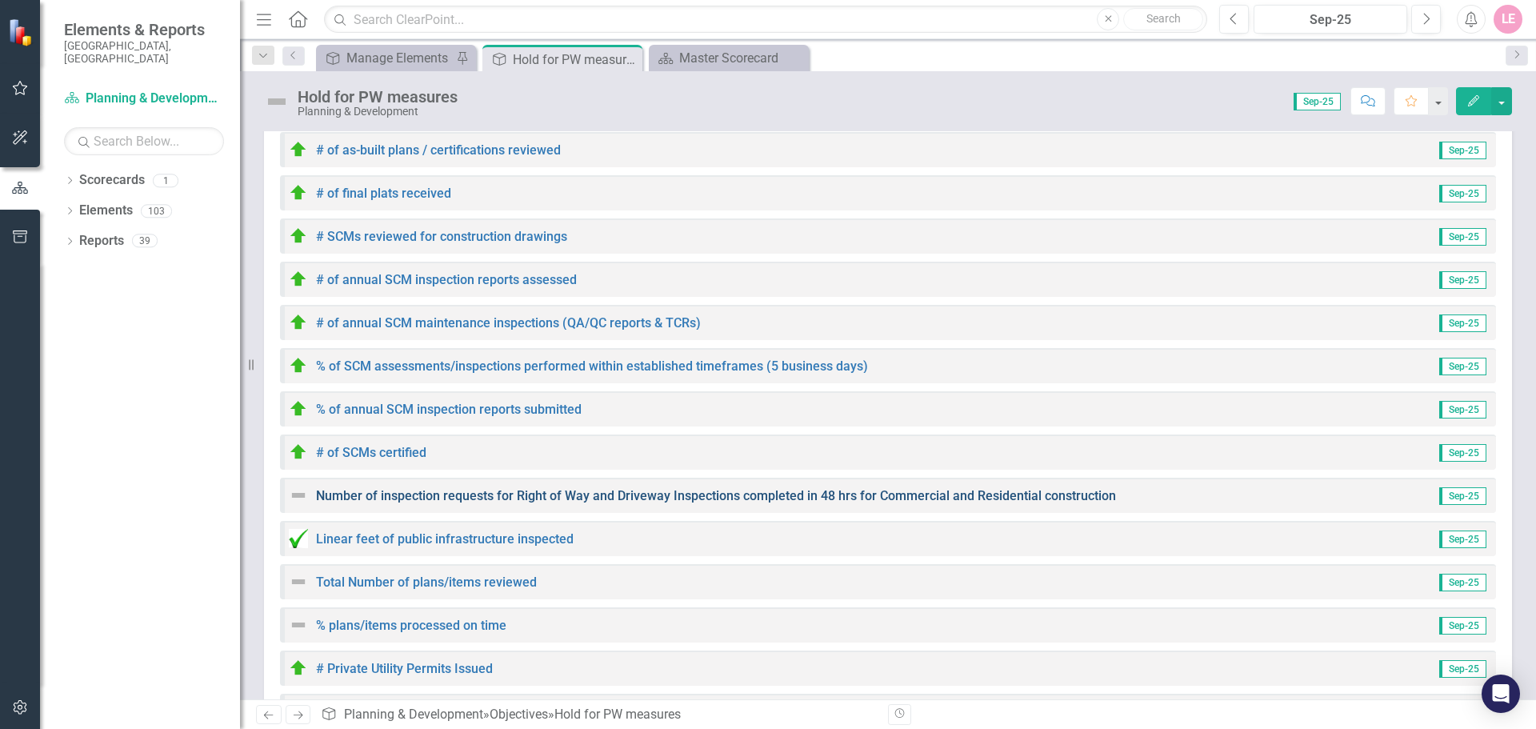
click at [661, 500] on link "Number of inspection requests for Right of Way and Driveway Inspections complet…" at bounding box center [716, 495] width 800 height 15
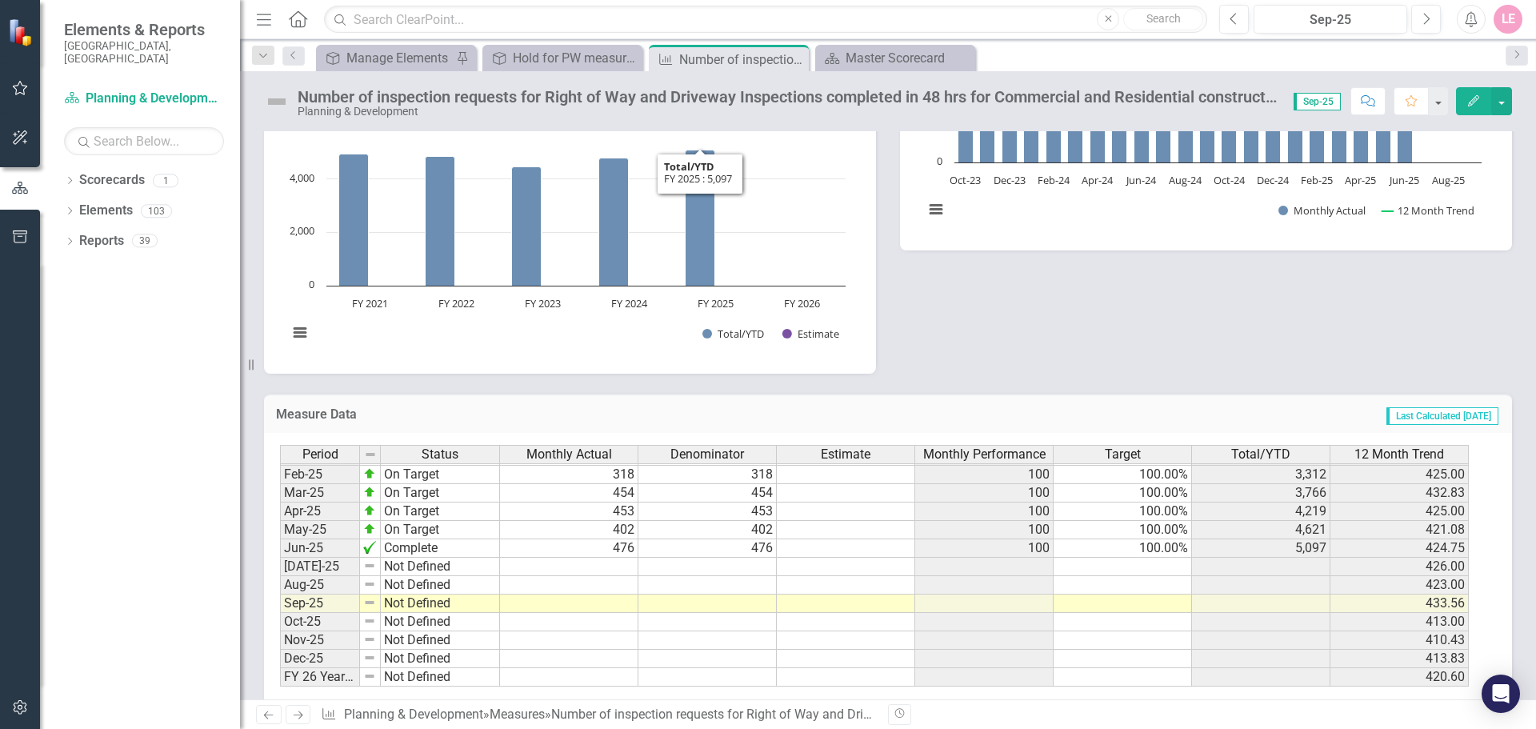
scroll to position [426, 0]
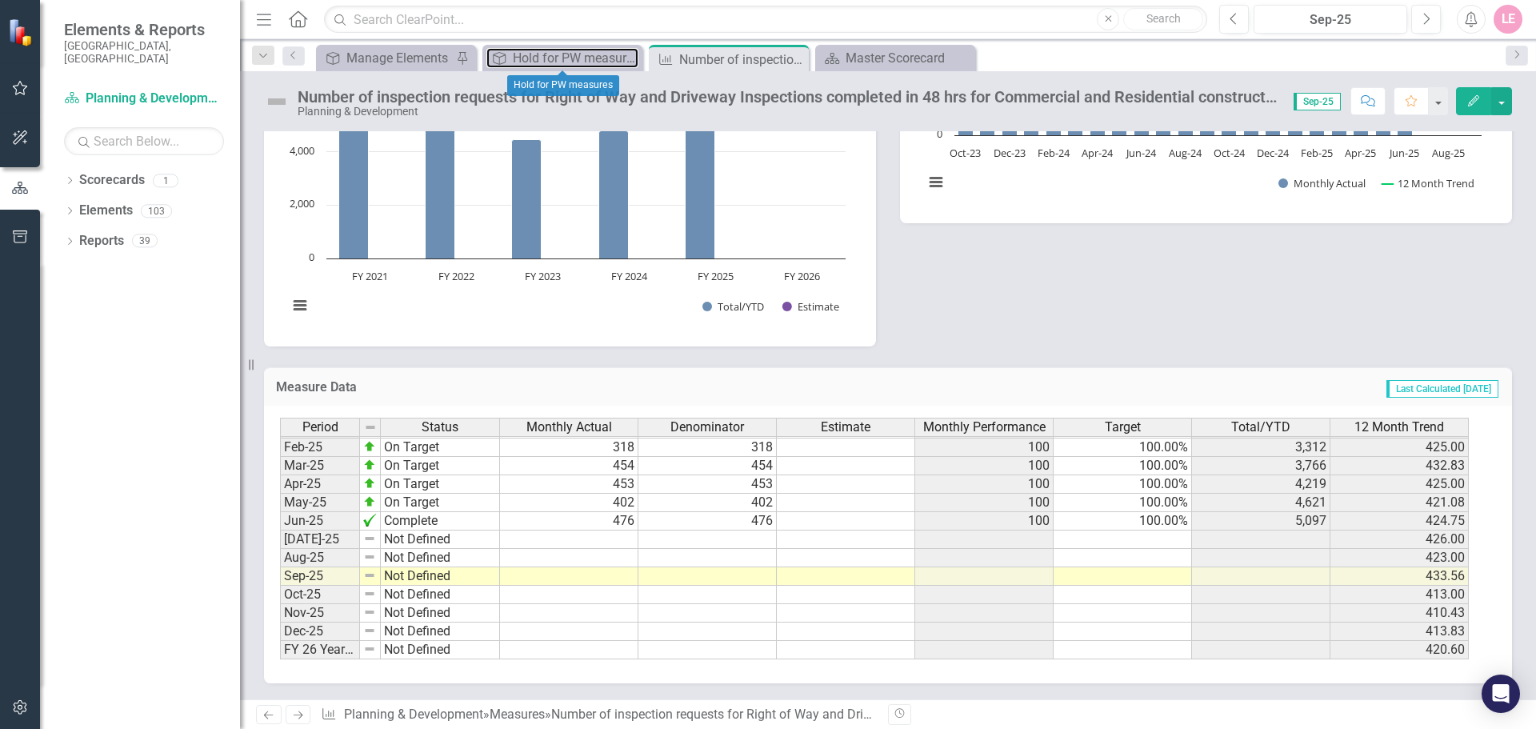
drag, startPoint x: 554, startPoint y: 54, endPoint x: 574, endPoint y: 124, distance: 72.4
click at [554, 54] on div "Hold for PW measures" at bounding box center [576, 58] width 126 height 20
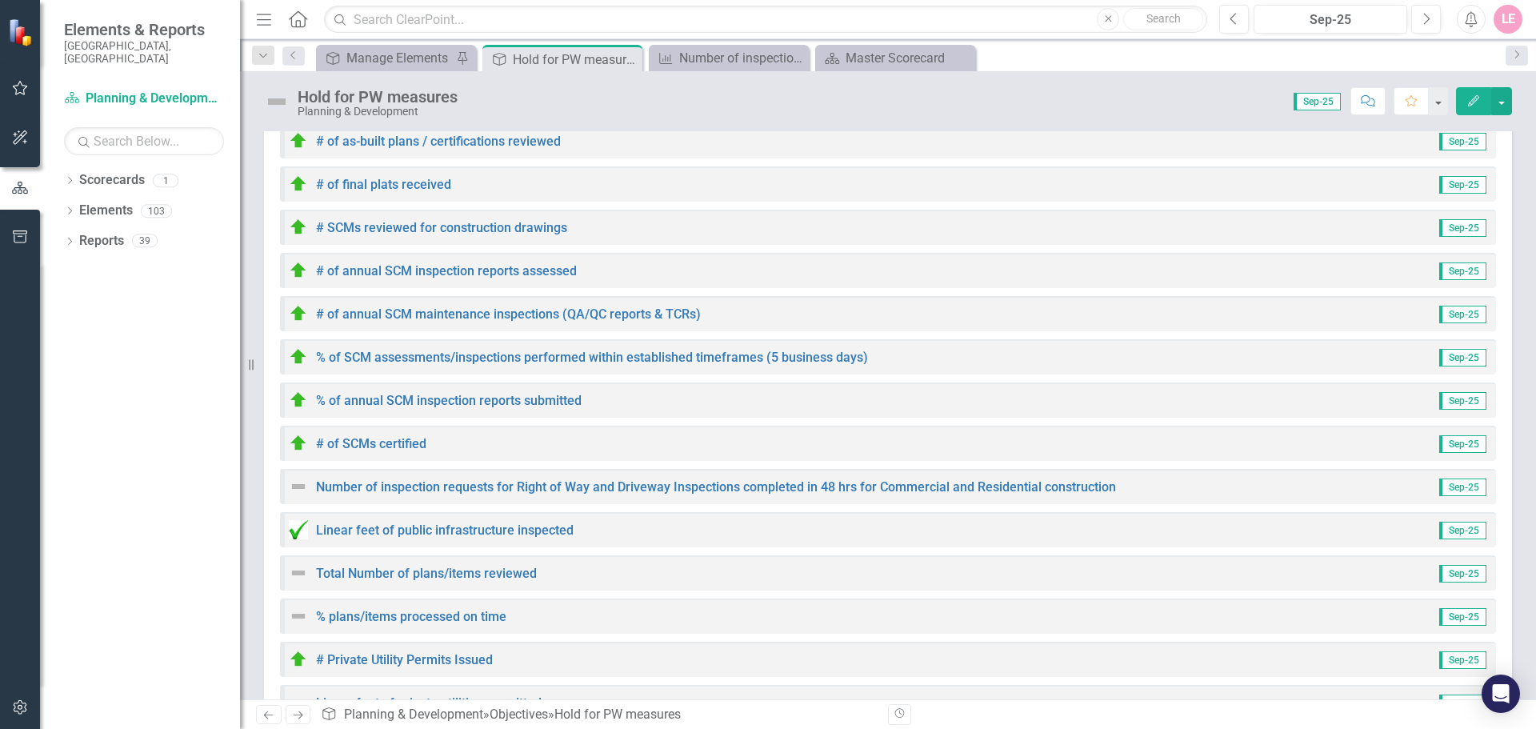
scroll to position [423, 0]
